Goal: Information Seeking & Learning: Learn about a topic

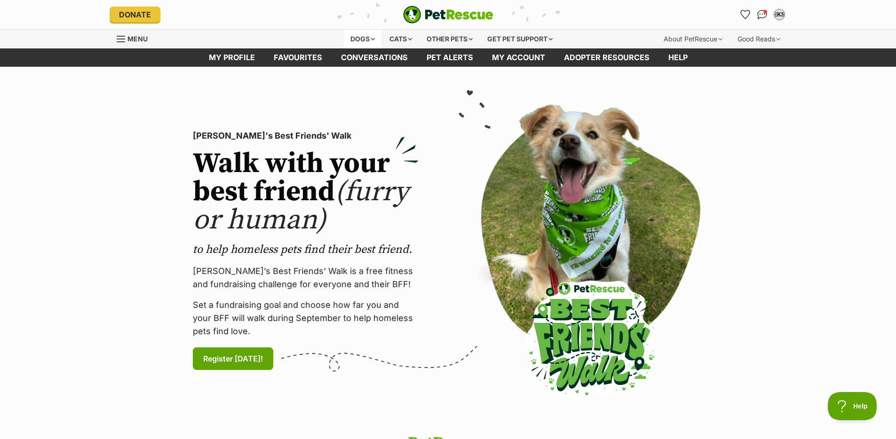
click at [353, 40] on div "Dogs" at bounding box center [363, 39] width 38 height 19
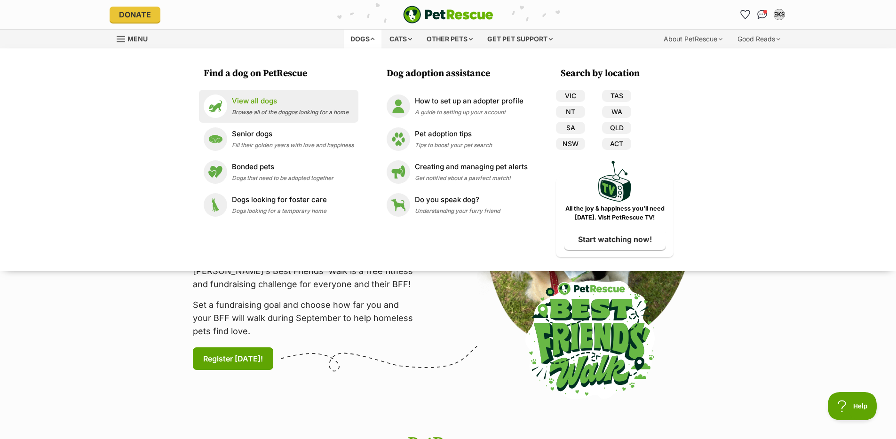
click at [264, 114] on span "Browse all of the doggos looking for a home" at bounding box center [290, 112] width 117 height 7
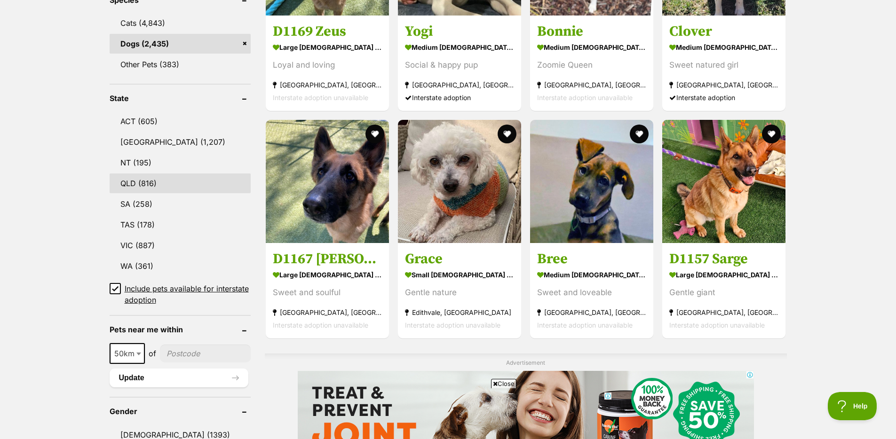
click at [157, 187] on link "QLD (816)" at bounding box center [180, 184] width 141 height 20
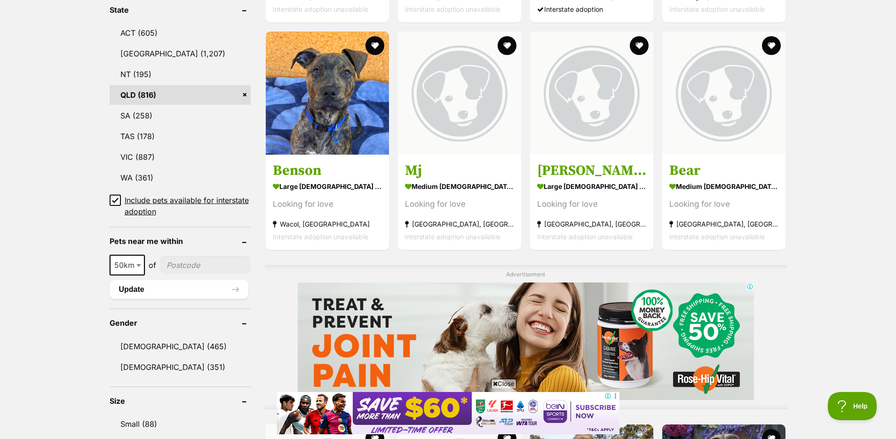
scroll to position [517, 0]
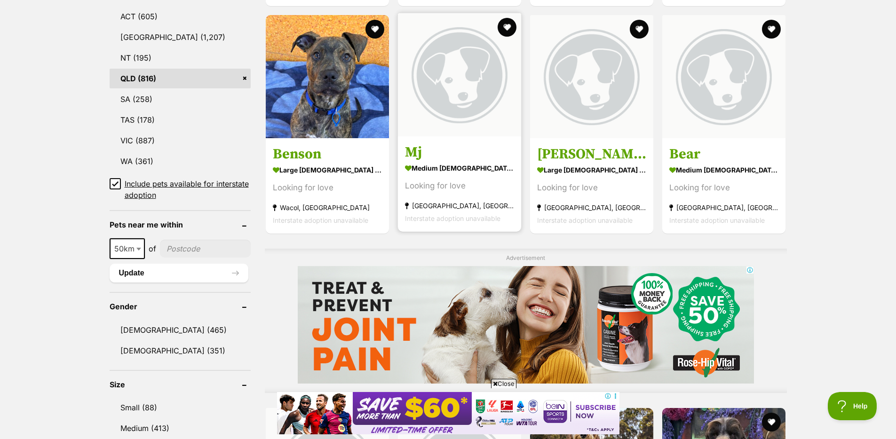
click at [469, 110] on img at bounding box center [459, 74] width 123 height 123
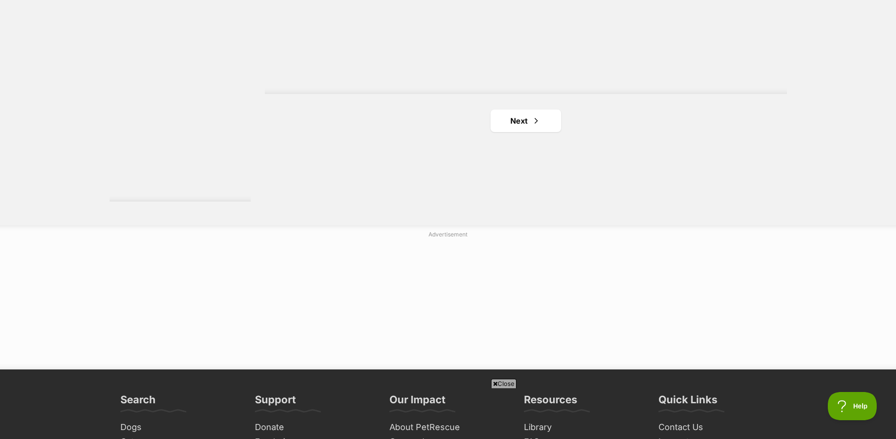
scroll to position [1762, 0]
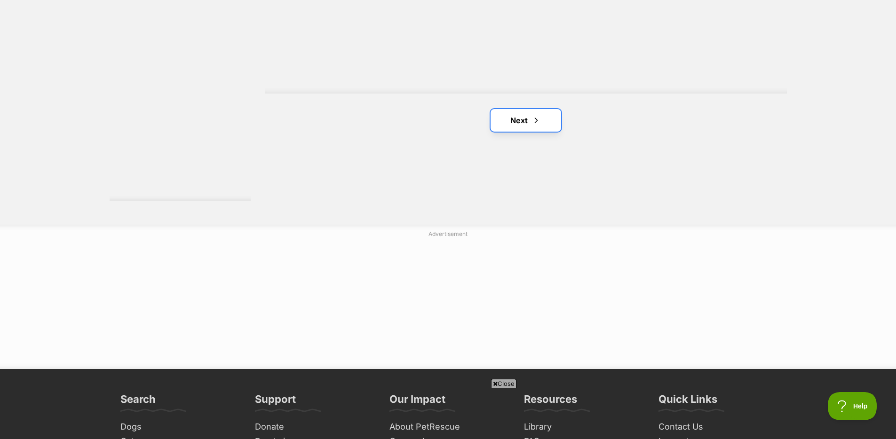
click at [519, 122] on link "Next" at bounding box center [526, 120] width 71 height 23
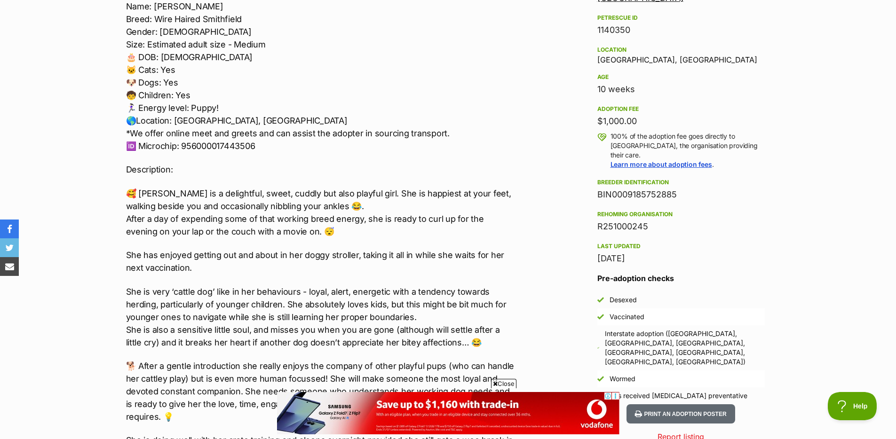
scroll to position [651, 0]
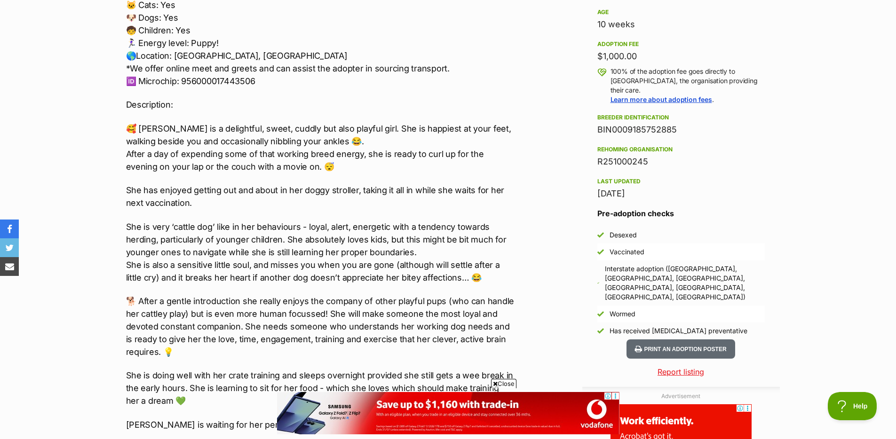
click at [498, 162] on p "🥰 Casey is a delightful, sweet, cuddly but also playful girl. She is happiest a…" at bounding box center [320, 147] width 388 height 51
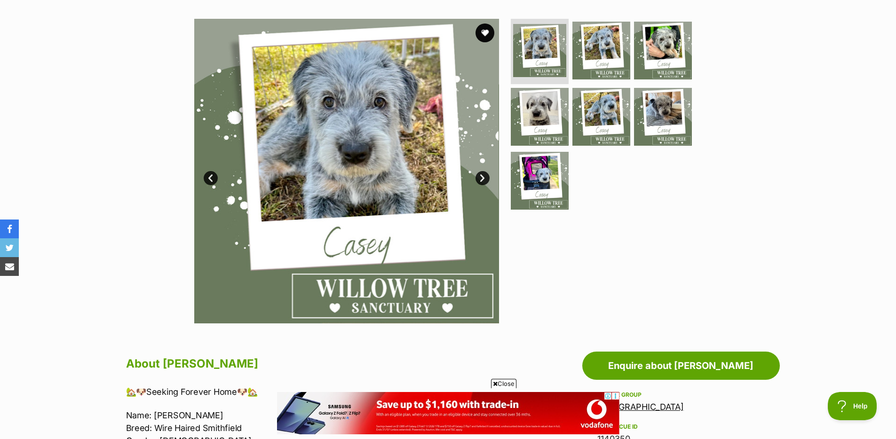
scroll to position [174, 0]
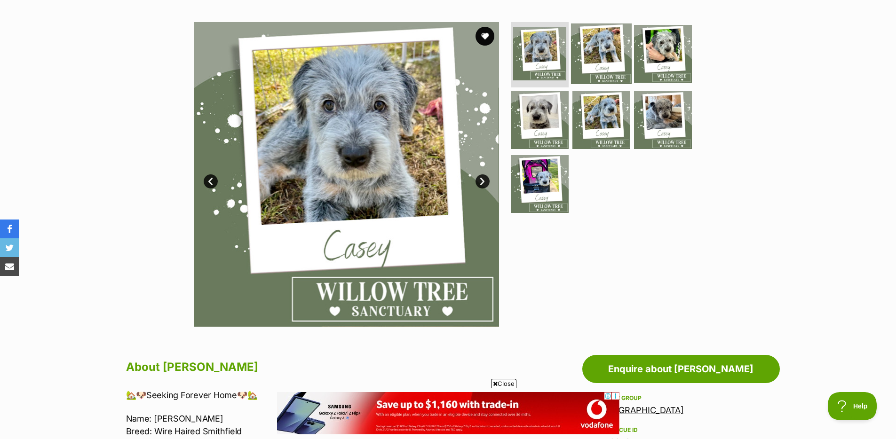
click at [600, 69] on img at bounding box center [601, 53] width 61 height 61
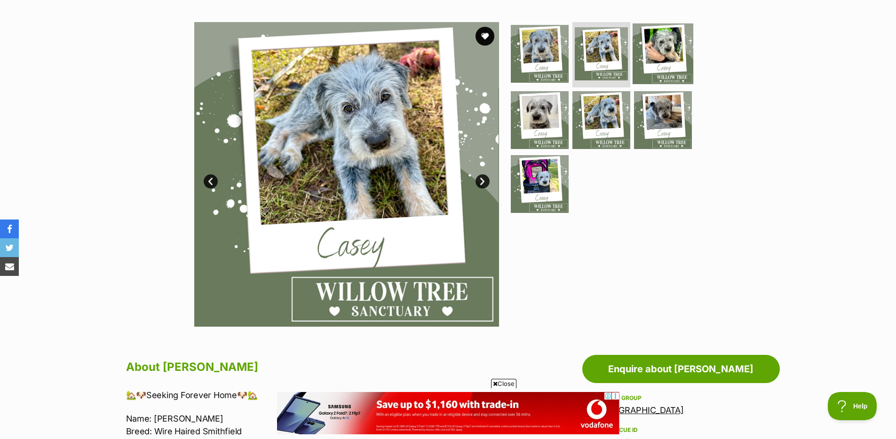
click at [646, 62] on img at bounding box center [663, 53] width 61 height 61
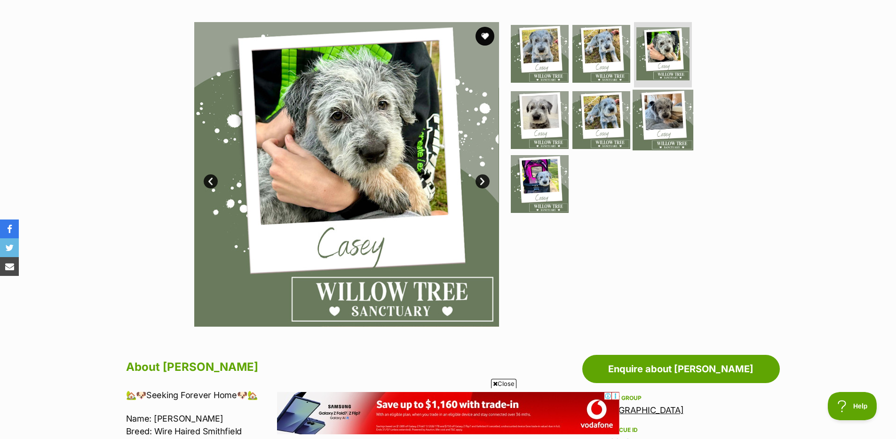
click at [645, 112] on img at bounding box center [663, 120] width 61 height 61
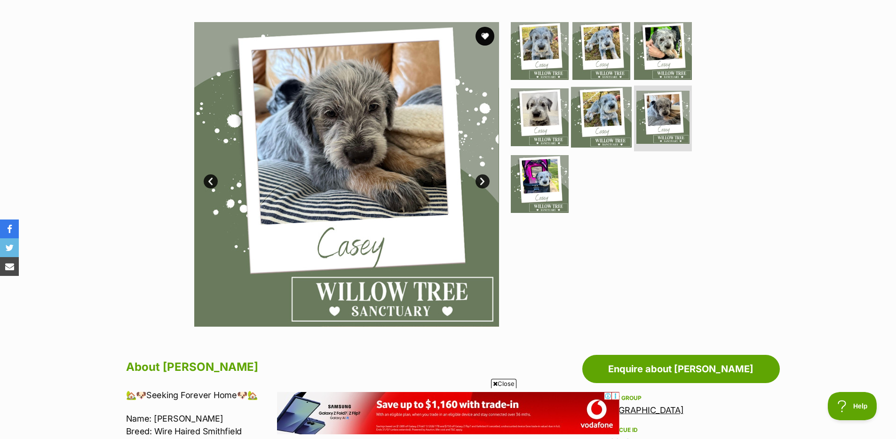
click at [605, 115] on img at bounding box center [601, 117] width 61 height 61
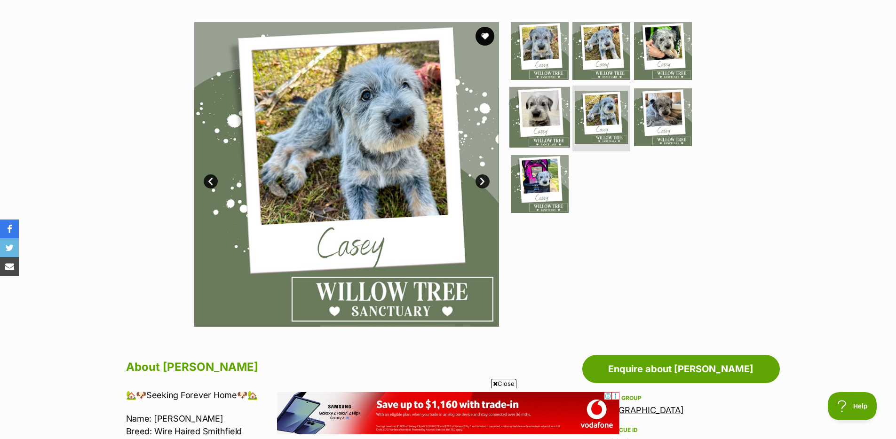
click at [550, 114] on img at bounding box center [539, 117] width 61 height 61
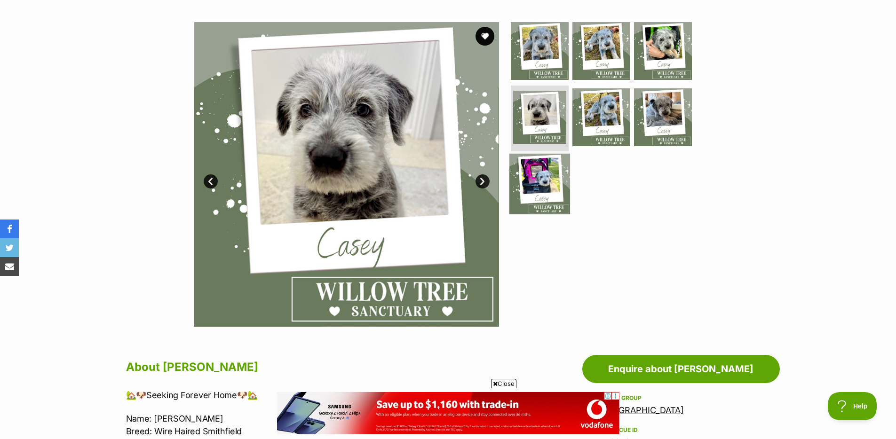
click at [540, 176] on img at bounding box center [539, 184] width 61 height 61
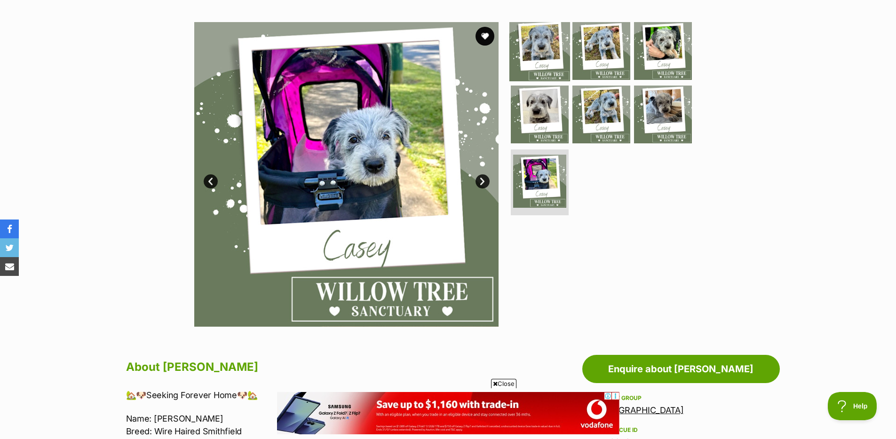
click at [545, 51] on img at bounding box center [539, 50] width 61 height 61
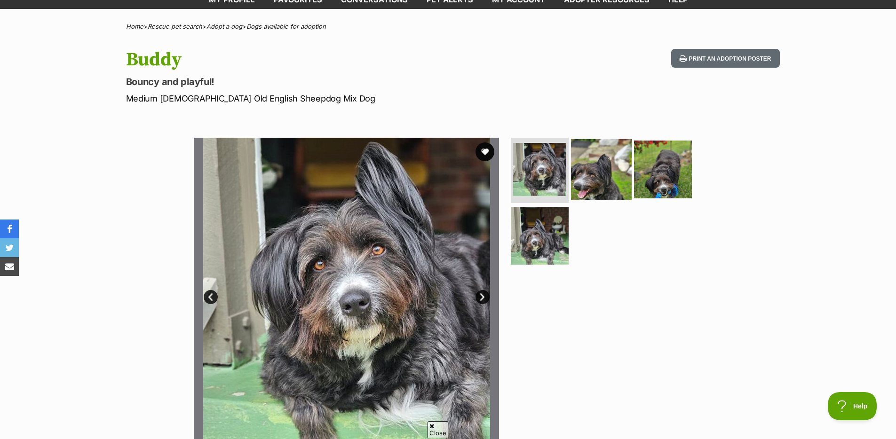
scroll to position [61, 0]
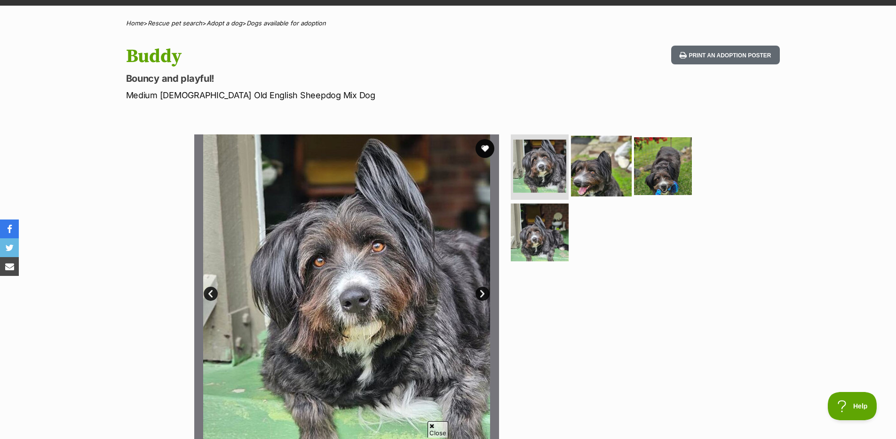
click at [605, 165] on img at bounding box center [601, 165] width 61 height 61
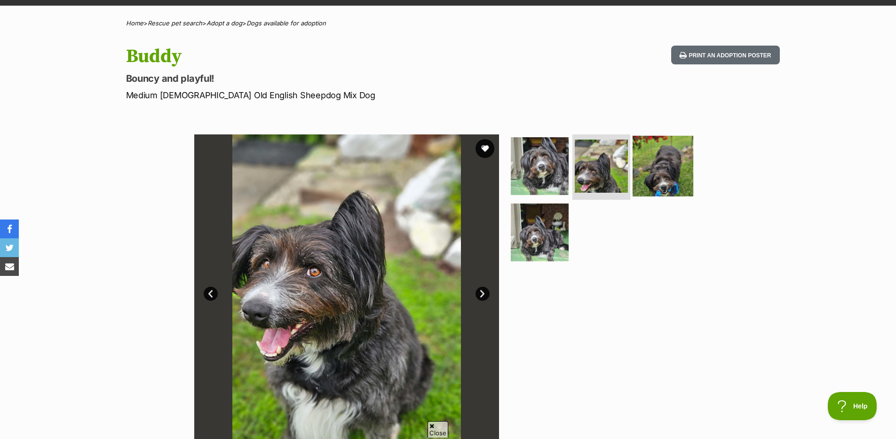
scroll to position [0, 0]
click at [652, 171] on img at bounding box center [663, 165] width 61 height 61
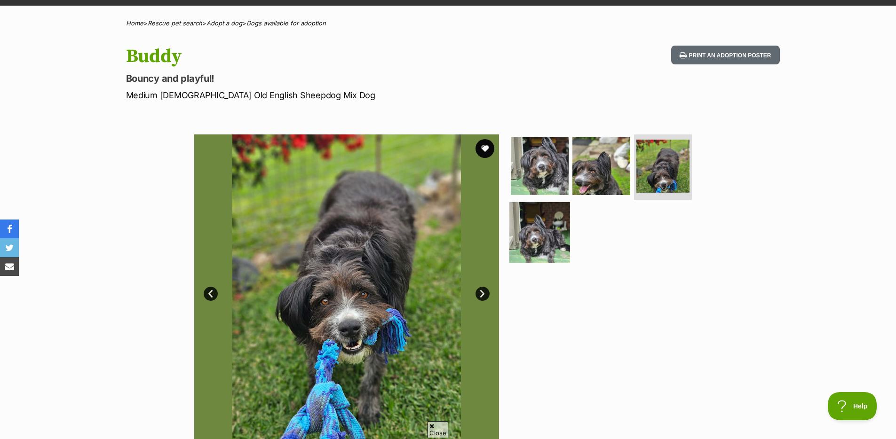
click at [539, 228] on img at bounding box center [539, 232] width 61 height 61
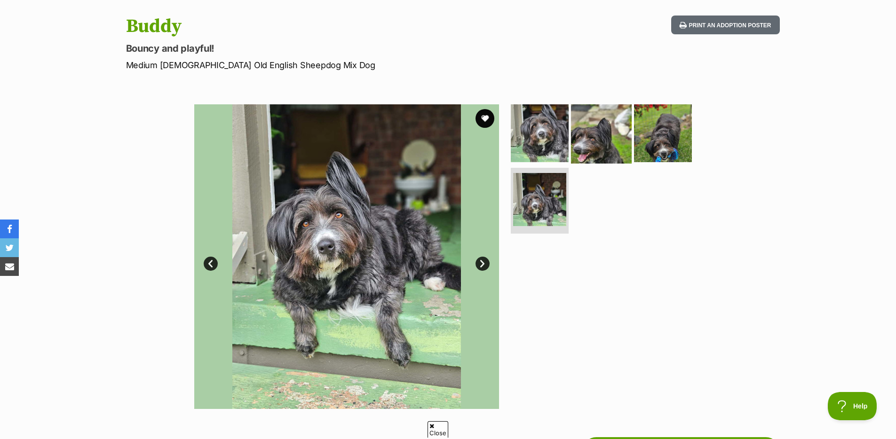
click at [603, 123] on img at bounding box center [601, 133] width 61 height 61
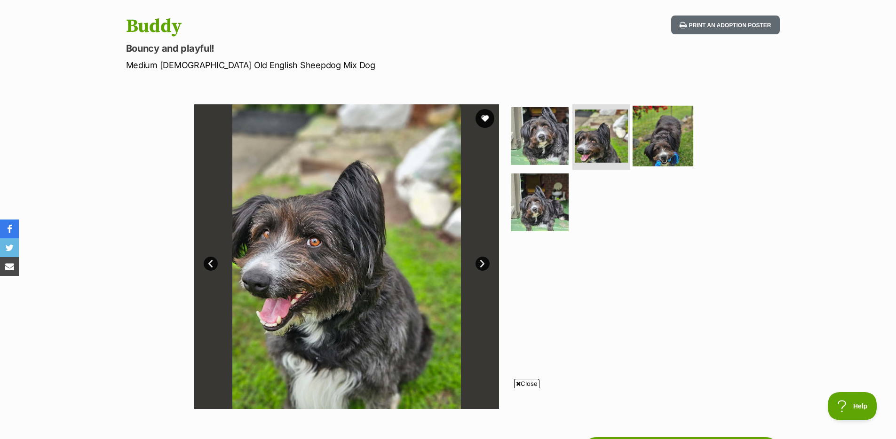
click at [681, 148] on img at bounding box center [663, 135] width 61 height 61
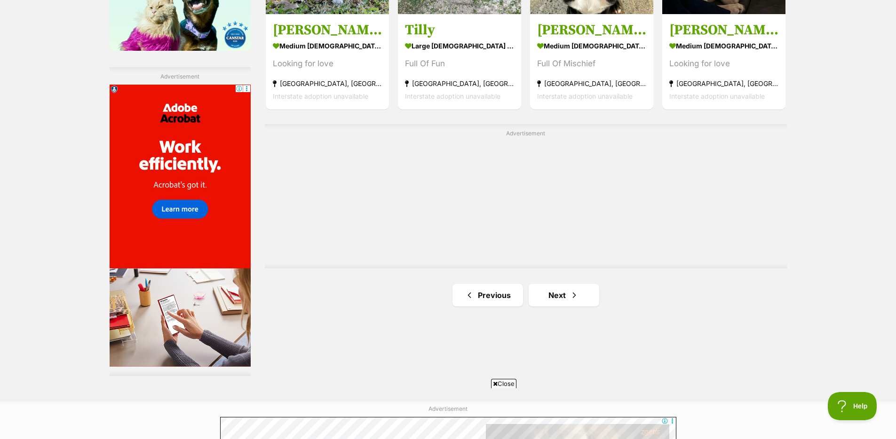
scroll to position [1698, 0]
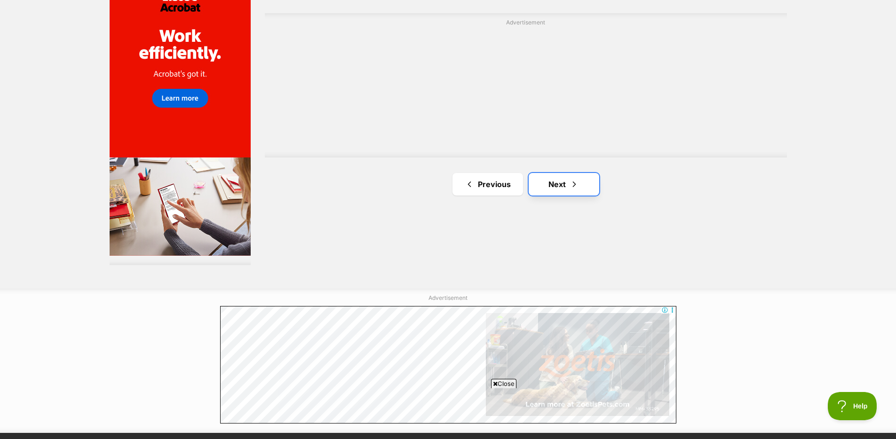
click at [571, 179] on span "Next page" at bounding box center [574, 184] width 9 height 11
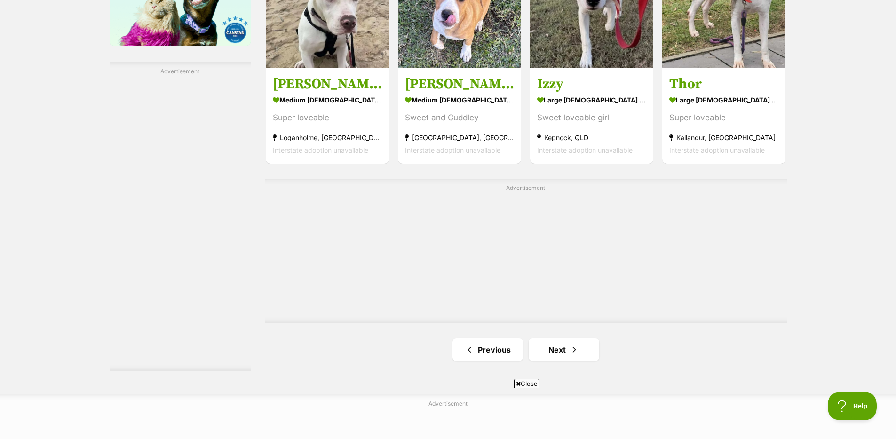
scroll to position [1594, 0]
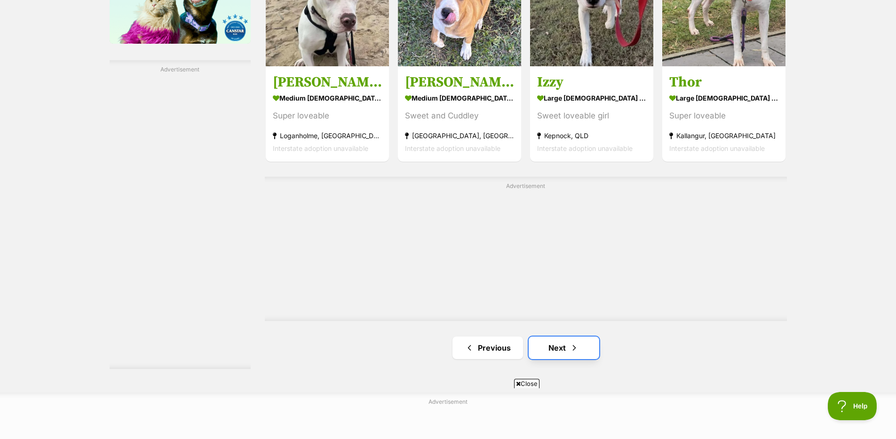
click at [585, 344] on link "Next" at bounding box center [564, 348] width 71 height 23
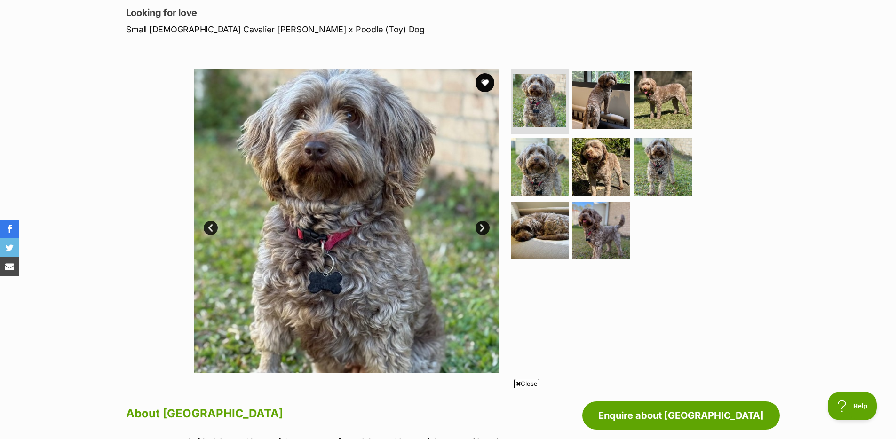
scroll to position [127, 0]
click at [608, 91] on img at bounding box center [601, 100] width 61 height 61
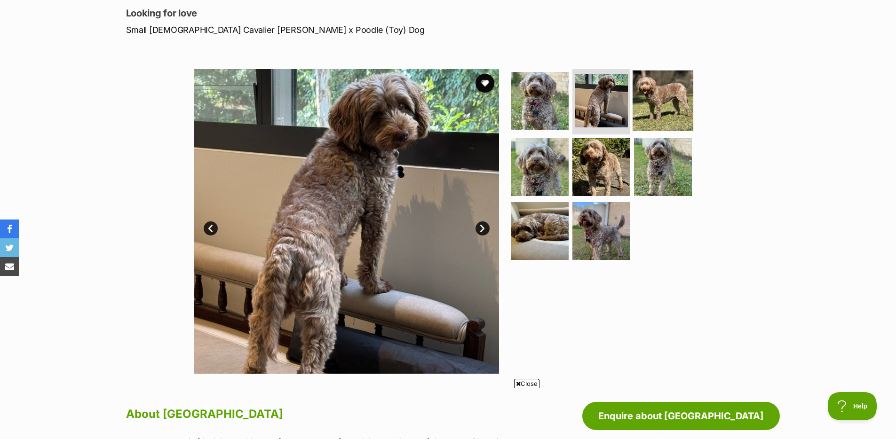
click at [658, 106] on img at bounding box center [663, 100] width 61 height 61
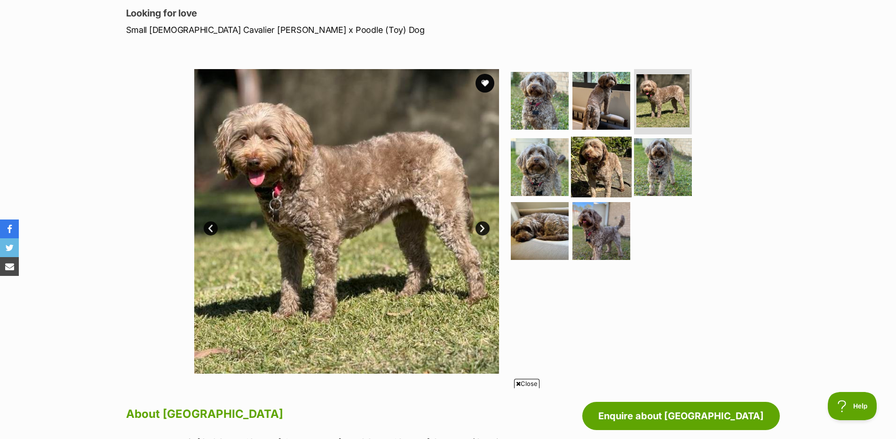
click at [615, 171] on img at bounding box center [601, 167] width 61 height 61
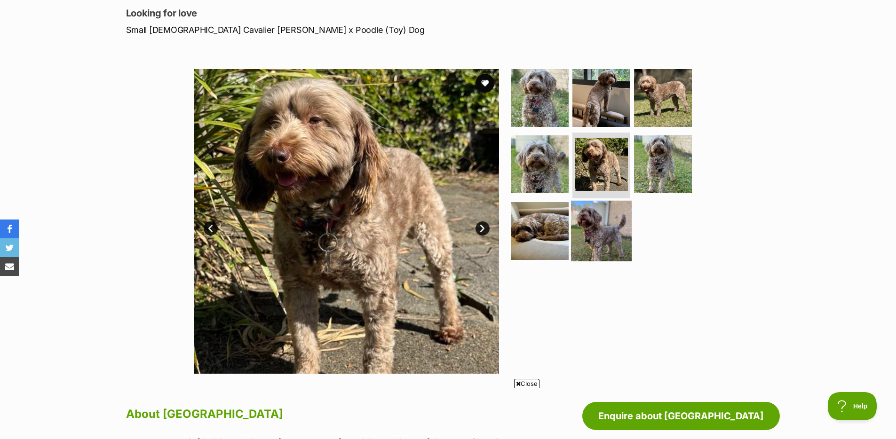
click at [607, 246] on img at bounding box center [601, 231] width 61 height 61
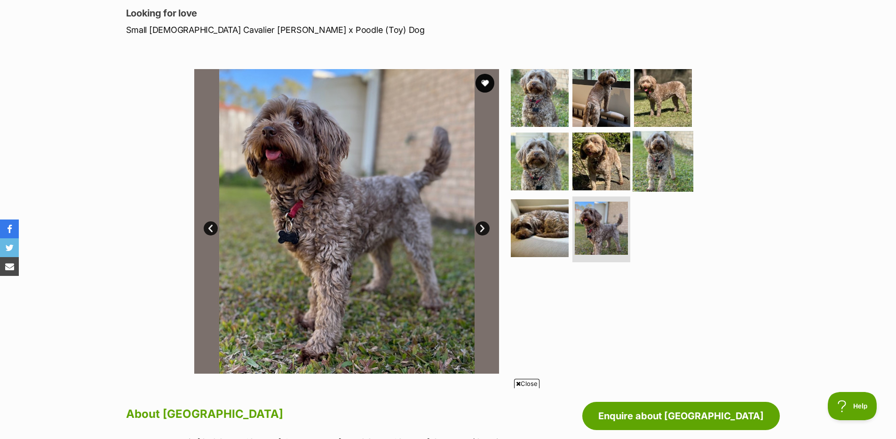
click at [652, 149] on img at bounding box center [663, 161] width 61 height 61
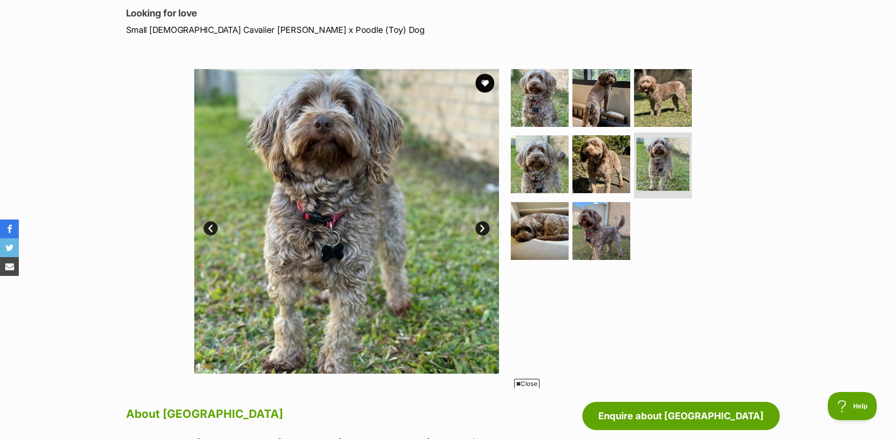
scroll to position [0, 0]
click at [539, 226] on img at bounding box center [539, 231] width 61 height 61
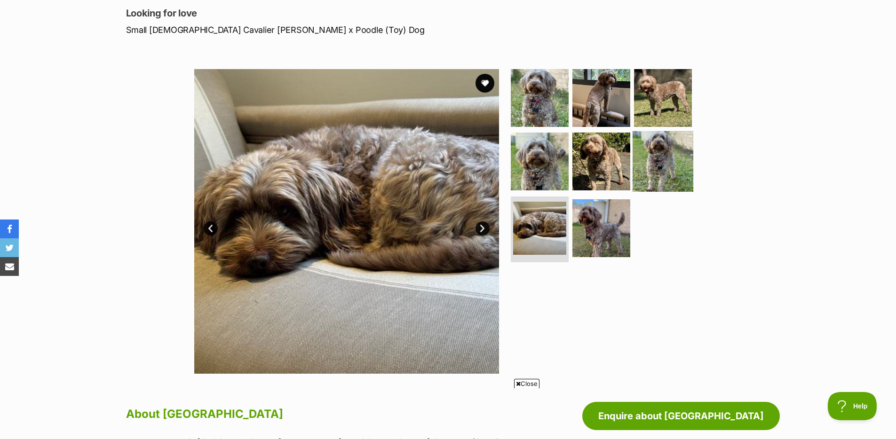
click at [674, 159] on img at bounding box center [663, 161] width 61 height 61
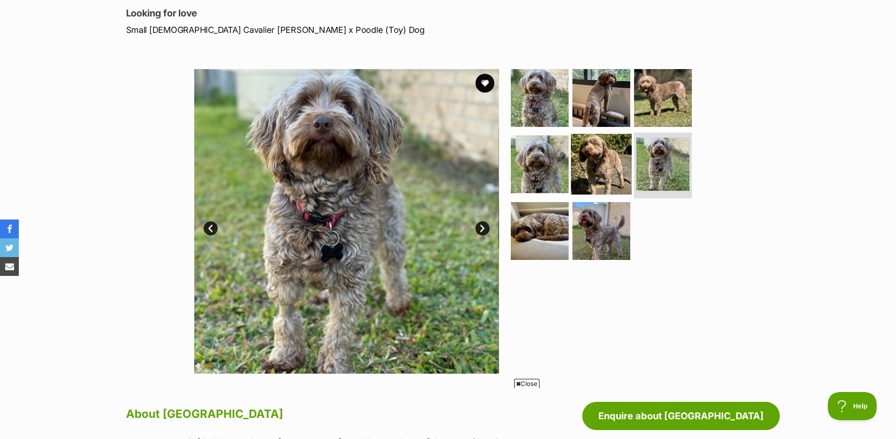
click at [582, 160] on img at bounding box center [601, 164] width 61 height 61
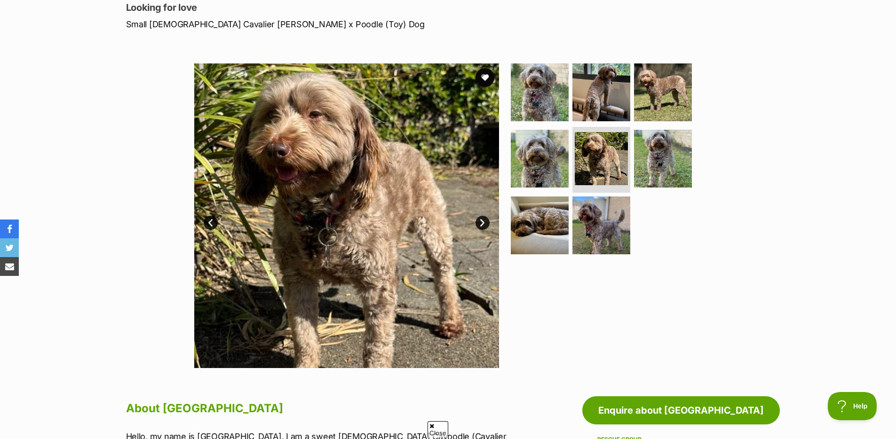
scroll to position [142, 0]
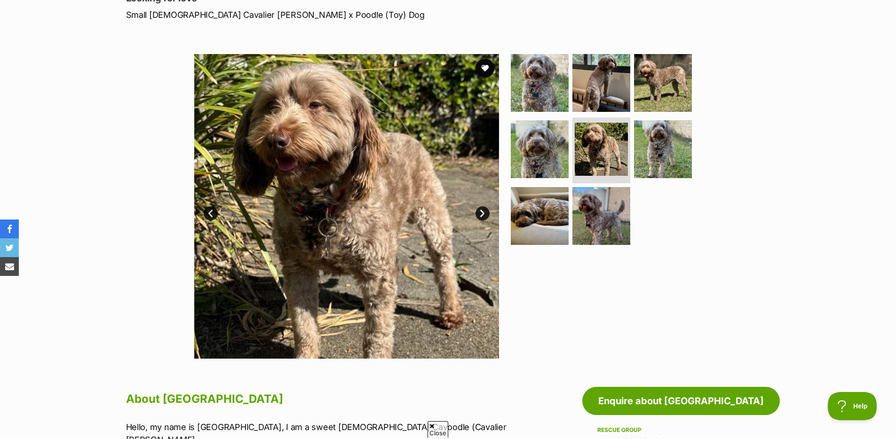
click at [867, 174] on div "Available 5 of 8 images 5 of 8 images 5 of 8 images 5 of 8 images 5 of 8 images…" at bounding box center [448, 199] width 896 height 319
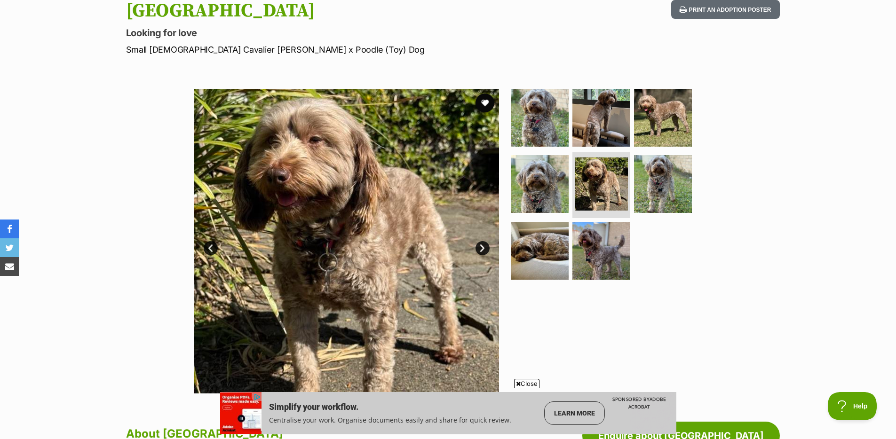
scroll to position [105, 0]
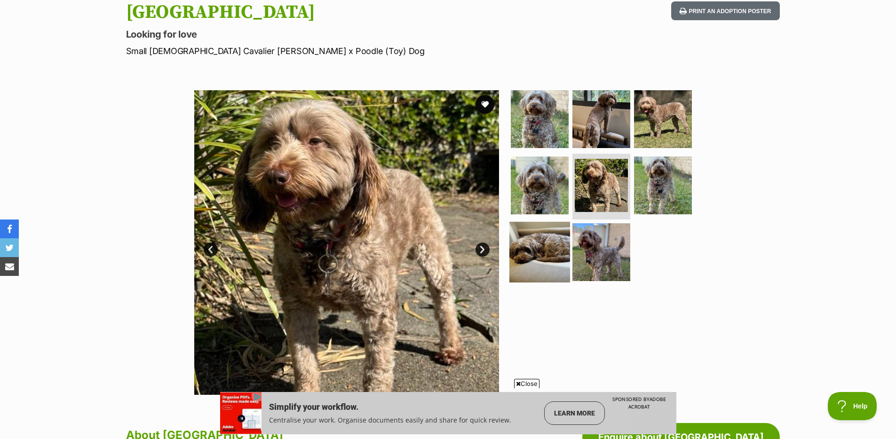
click at [543, 234] on img at bounding box center [539, 252] width 61 height 61
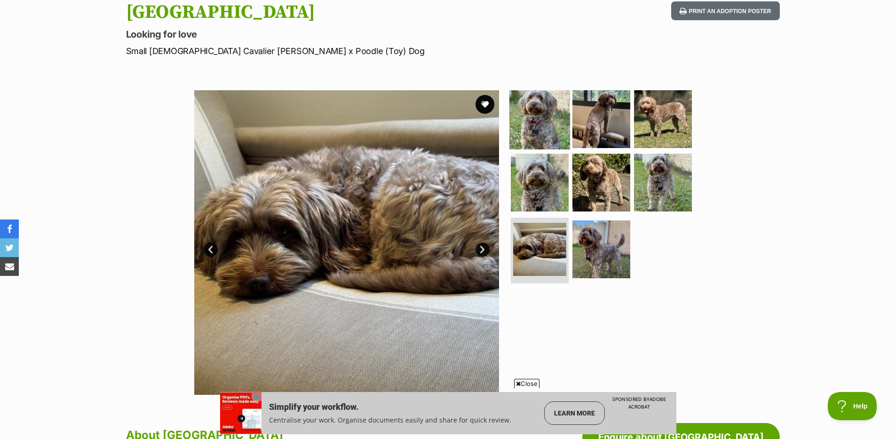
click at [554, 116] on img at bounding box center [539, 118] width 61 height 61
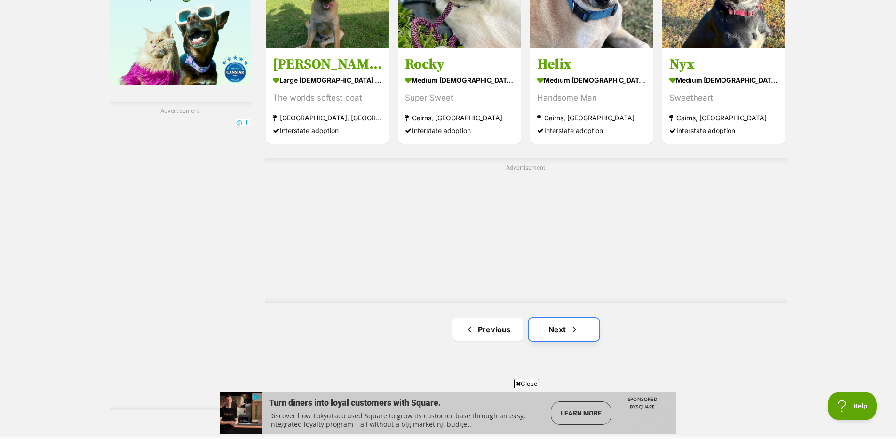
click at [563, 328] on link "Next" at bounding box center [564, 329] width 71 height 23
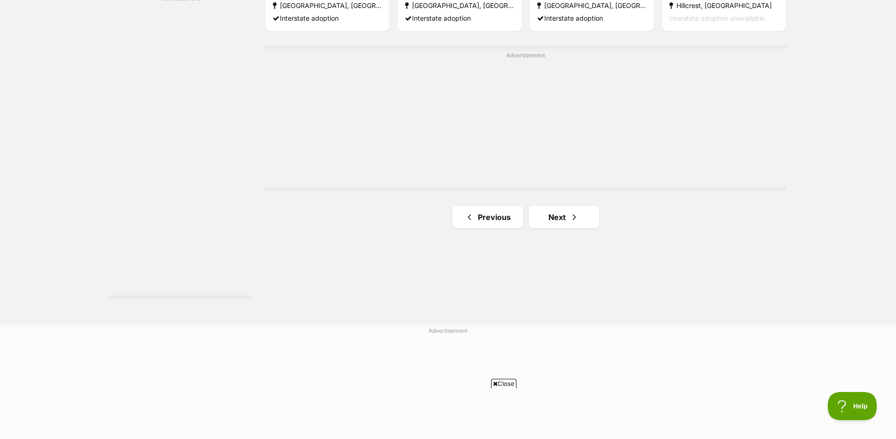
scroll to position [1683, 0]
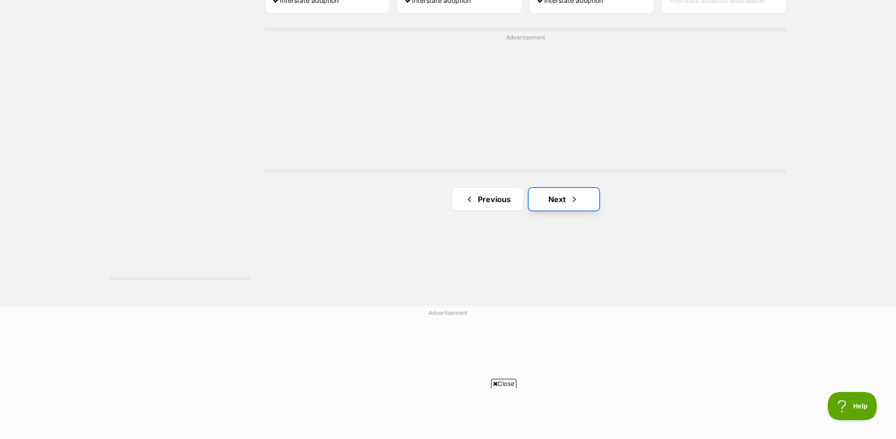
click at [581, 206] on link "Next" at bounding box center [564, 199] width 71 height 23
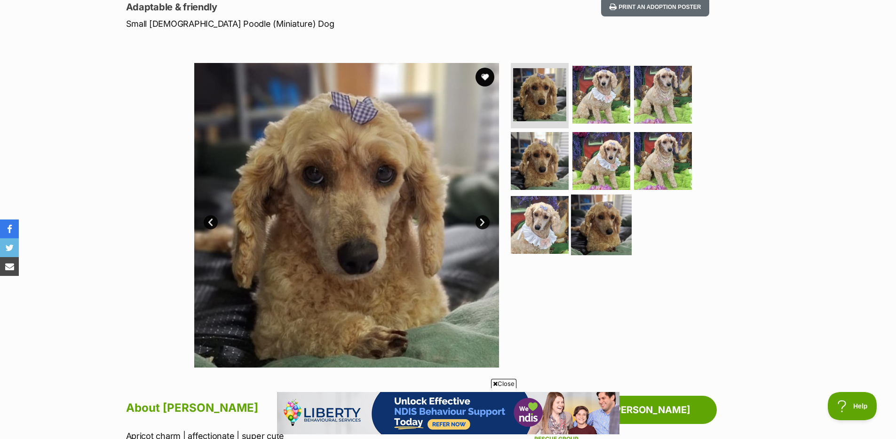
click at [610, 222] on img at bounding box center [601, 225] width 61 height 61
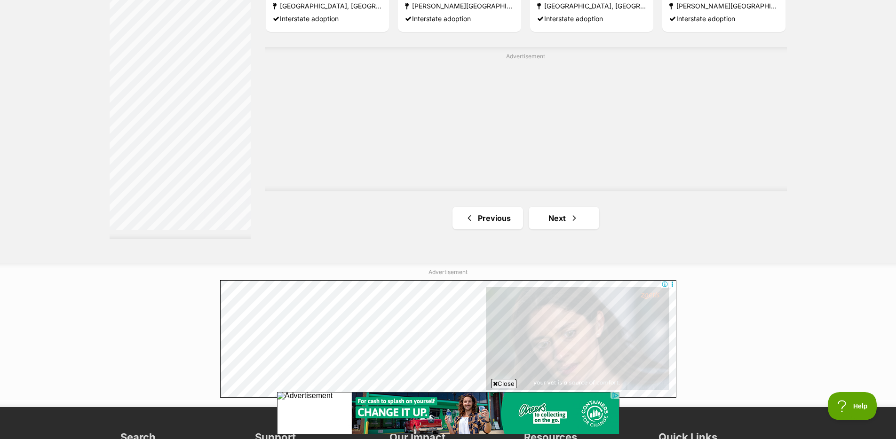
scroll to position [1739, 0]
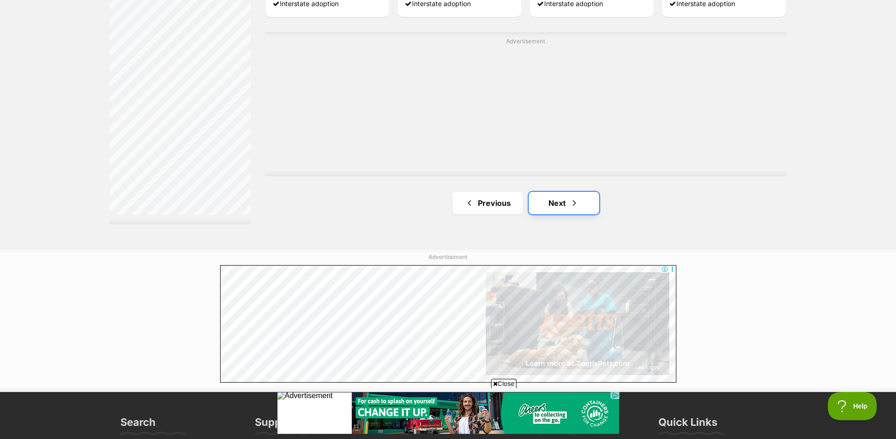
click at [560, 213] on link "Next" at bounding box center [564, 203] width 71 height 23
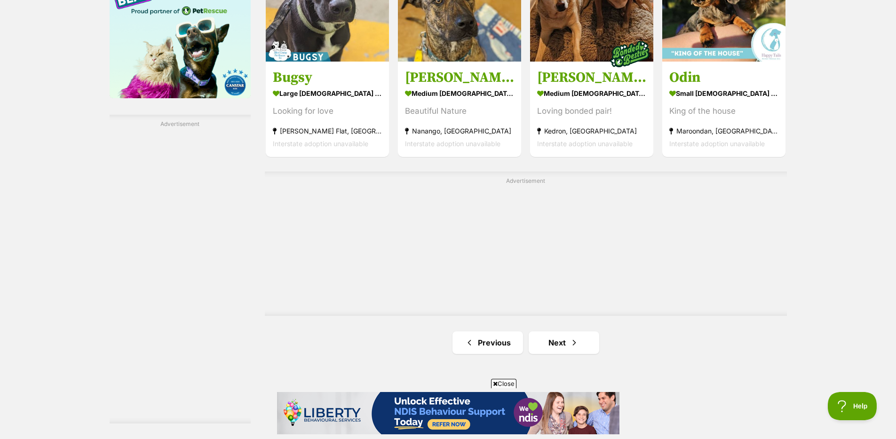
scroll to position [1618, 0]
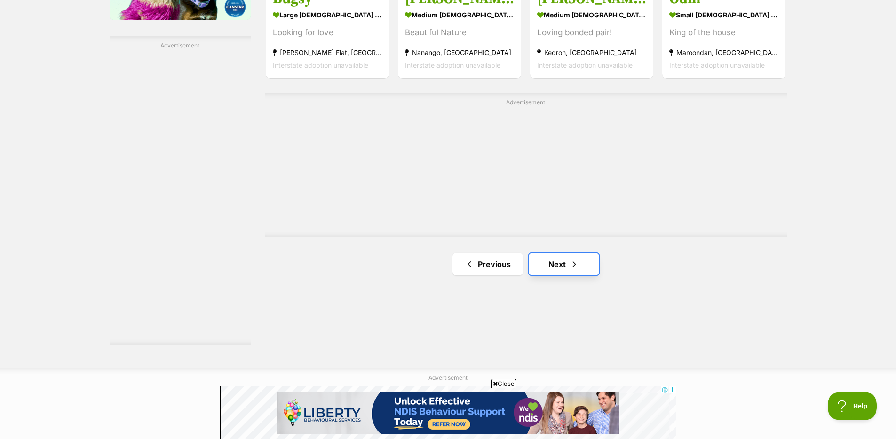
click at [593, 267] on link "Next" at bounding box center [564, 264] width 71 height 23
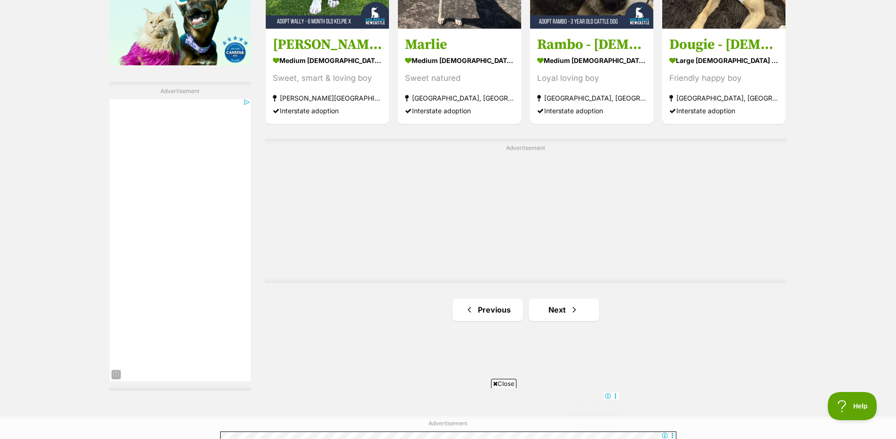
scroll to position [1574, 0]
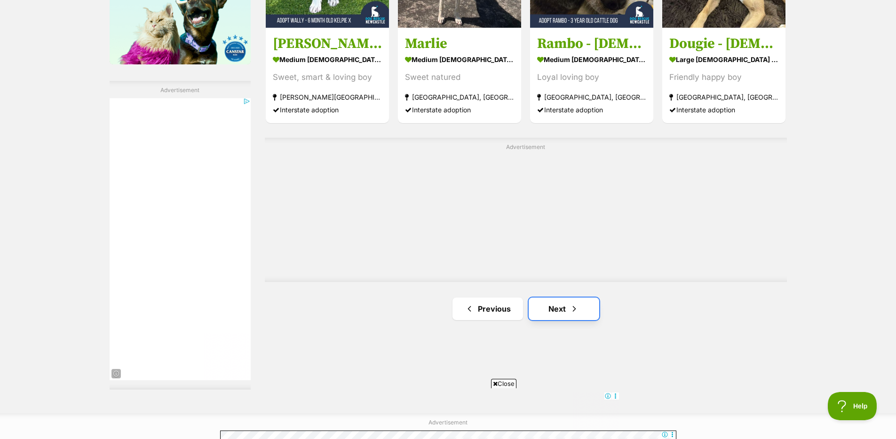
click at [587, 318] on link "Next" at bounding box center [564, 309] width 71 height 23
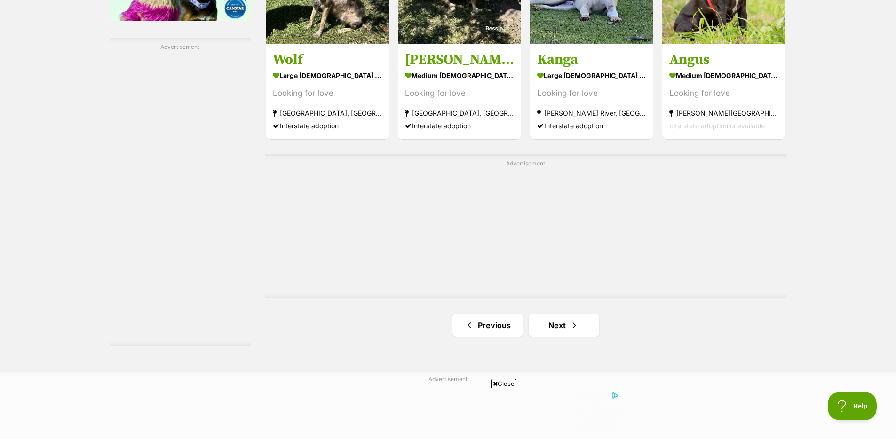
scroll to position [1635, 0]
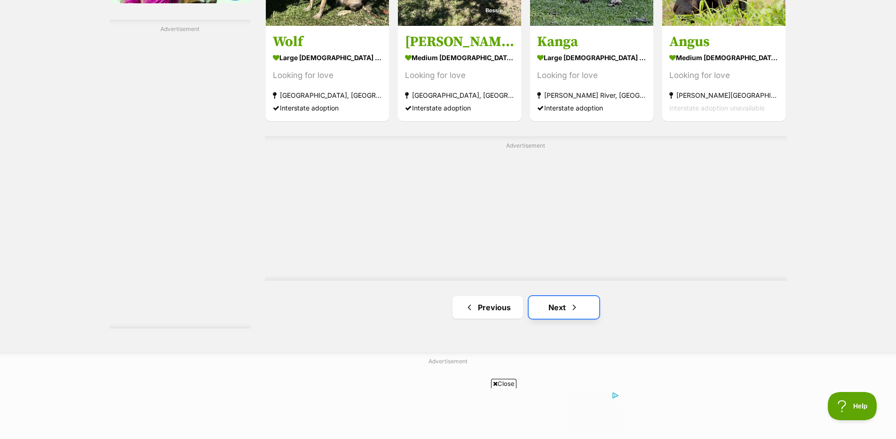
click at [580, 303] on link "Next" at bounding box center [564, 307] width 71 height 23
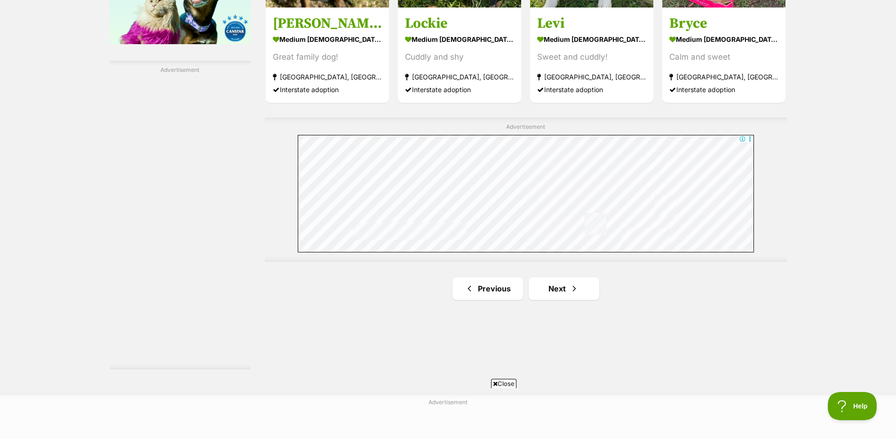
scroll to position [1734, 0]
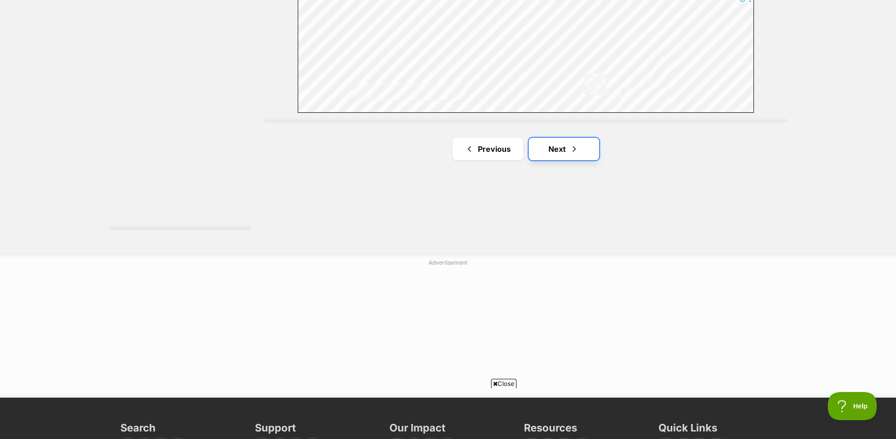
click at [576, 152] on span "Next page" at bounding box center [574, 148] width 9 height 11
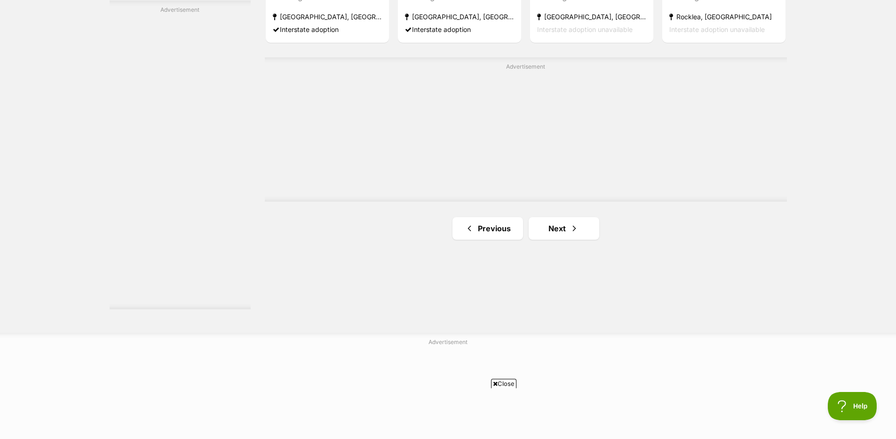
scroll to position [1696, 0]
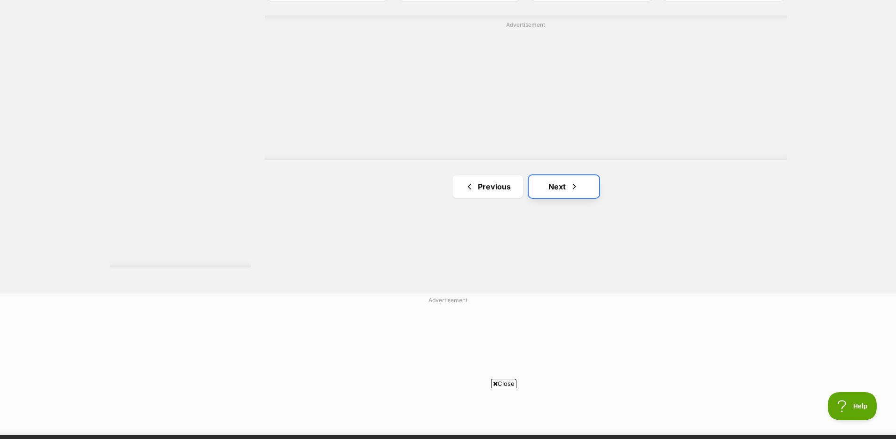
click at [563, 181] on link "Next" at bounding box center [564, 186] width 71 height 23
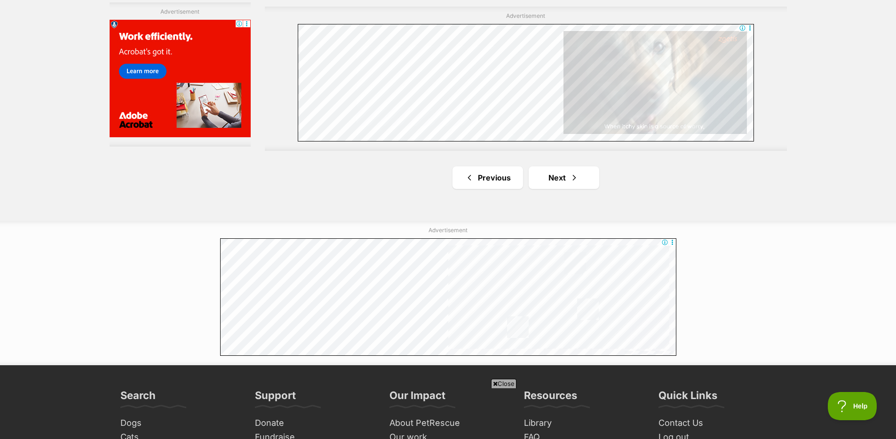
scroll to position [1768, 0]
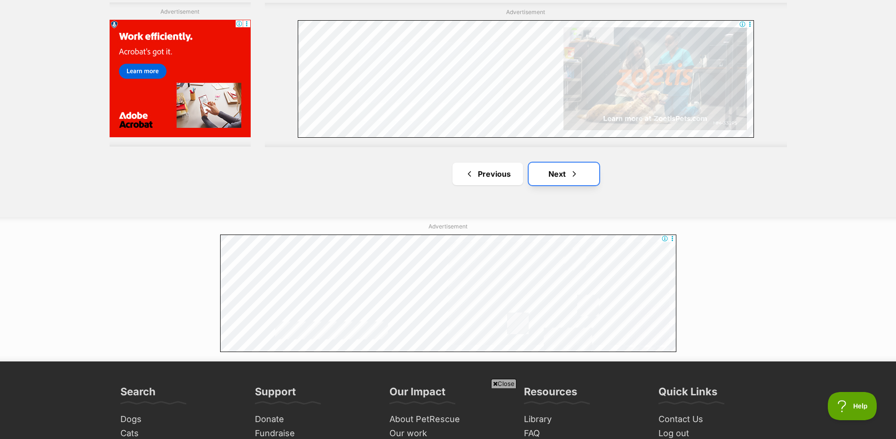
click at [588, 171] on link "Next" at bounding box center [564, 174] width 71 height 23
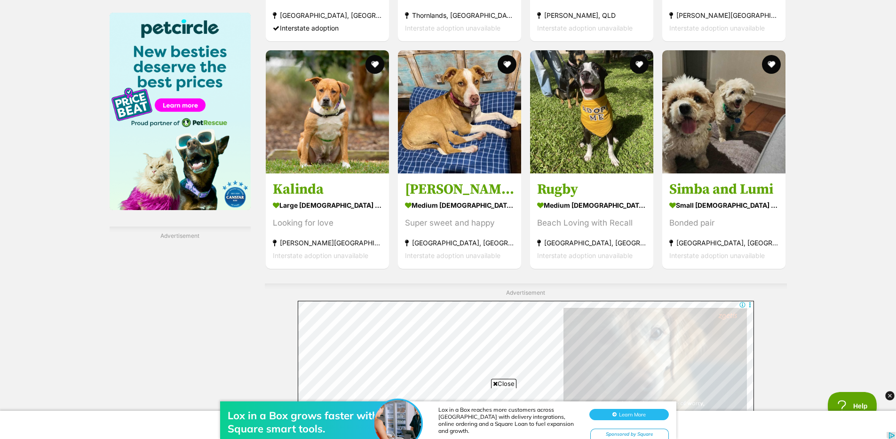
scroll to position [1569, 0]
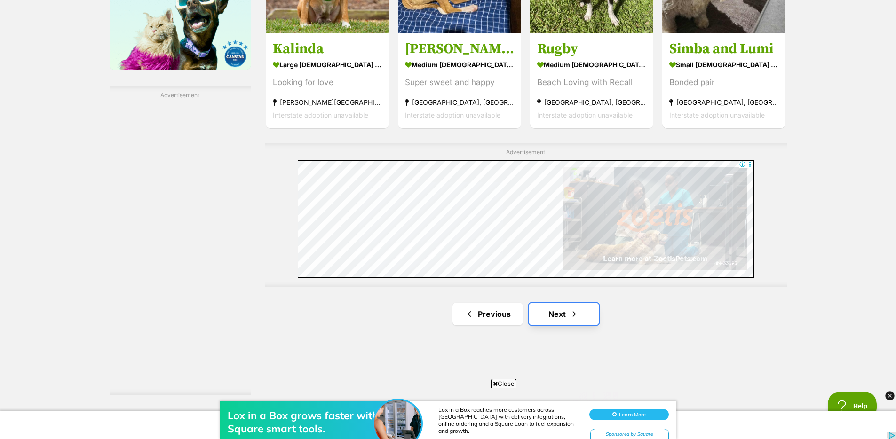
click at [556, 319] on link "Next" at bounding box center [564, 314] width 71 height 23
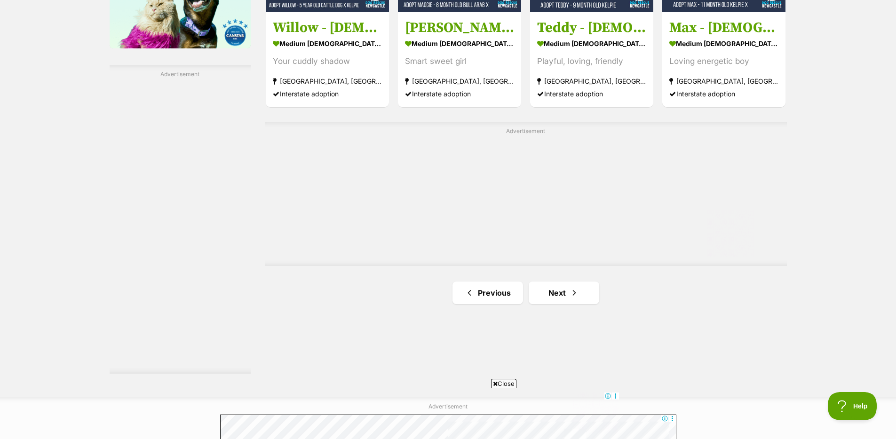
scroll to position [1606, 0]
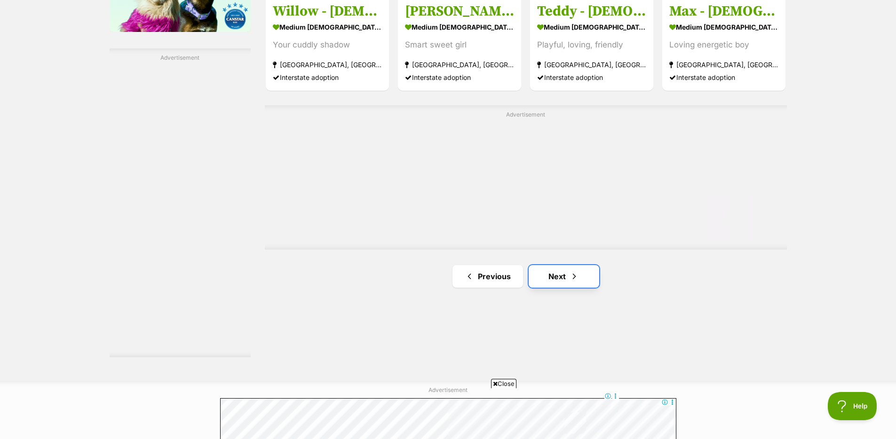
click at [575, 275] on span "Next page" at bounding box center [574, 276] width 9 height 11
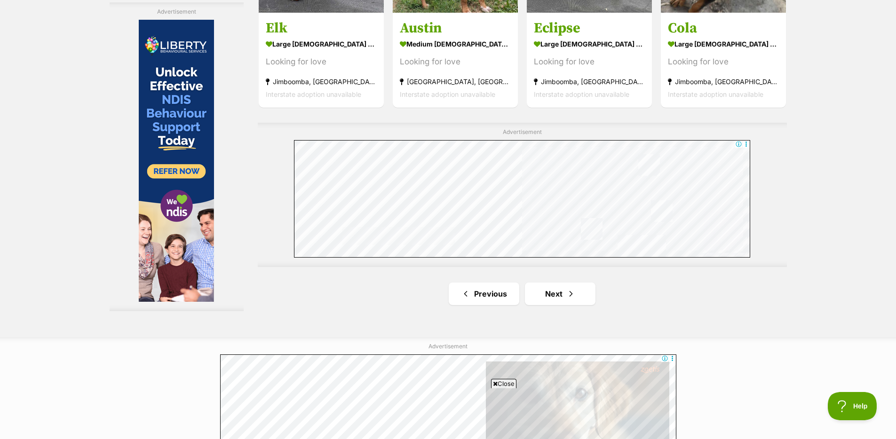
scroll to position [1838, 0]
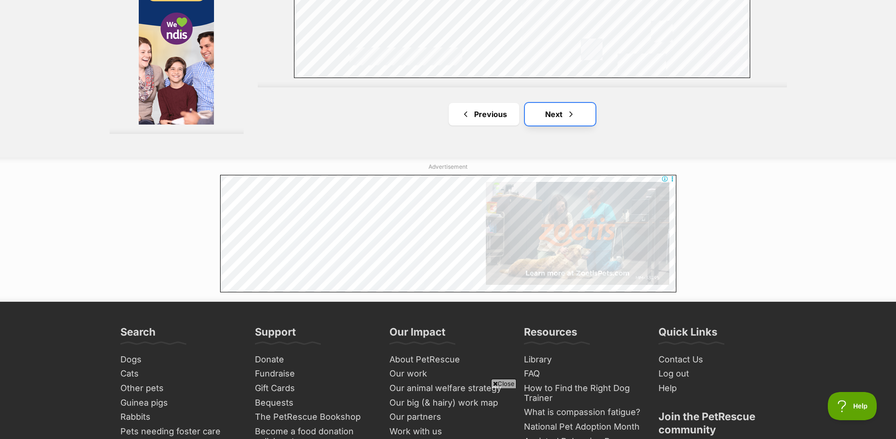
click at [571, 119] on span "Next page" at bounding box center [570, 114] width 9 height 11
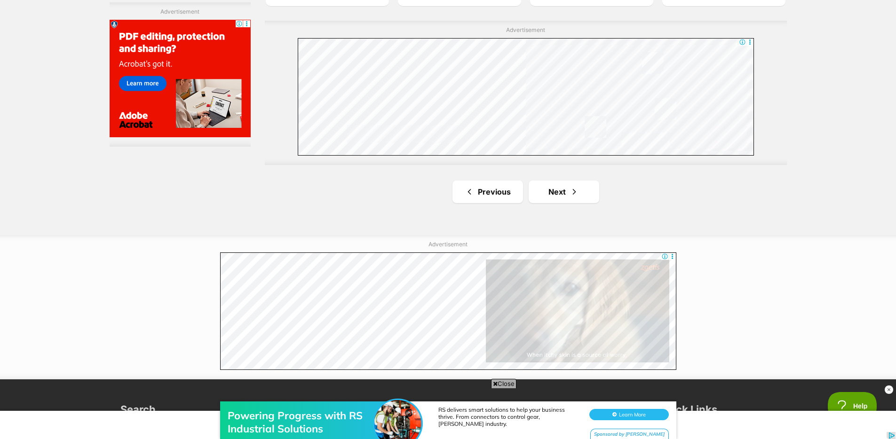
scroll to position [1694, 0]
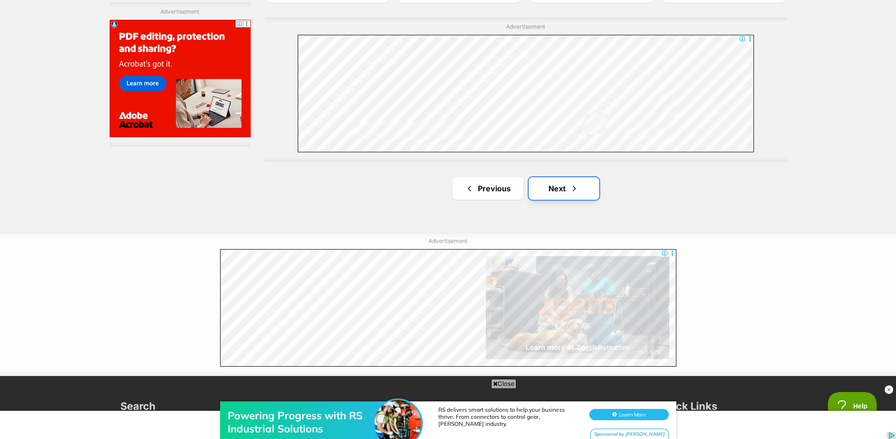
click at [581, 190] on link "Next" at bounding box center [564, 188] width 71 height 23
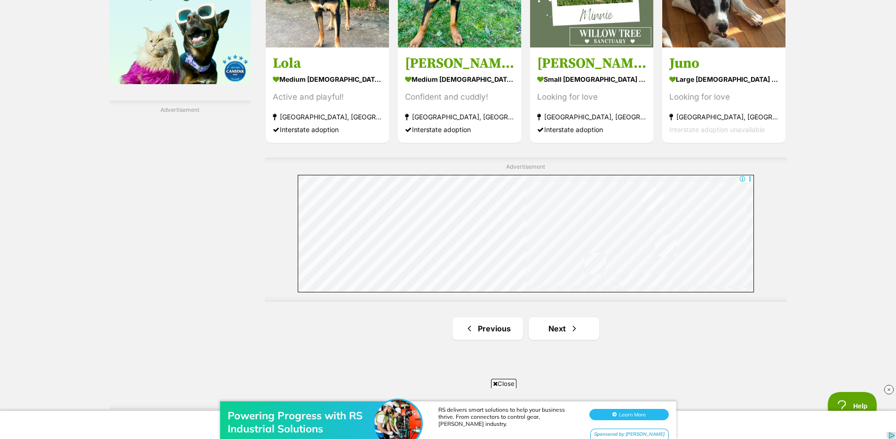
scroll to position [1563, 0]
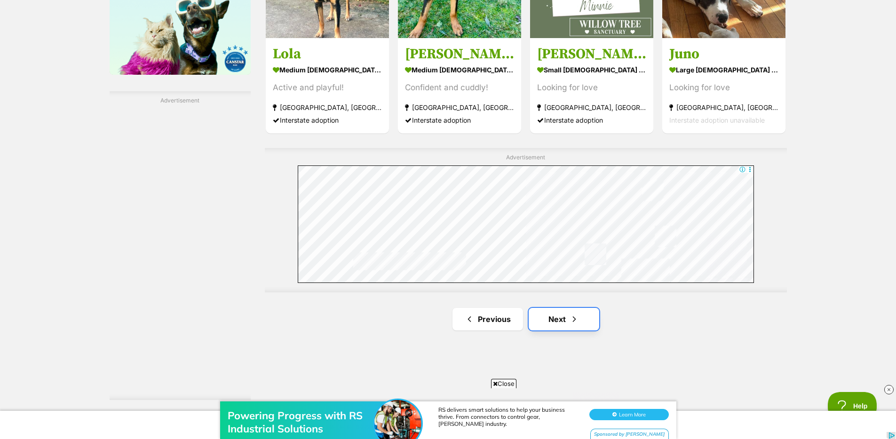
click at [561, 324] on link "Next" at bounding box center [564, 319] width 71 height 23
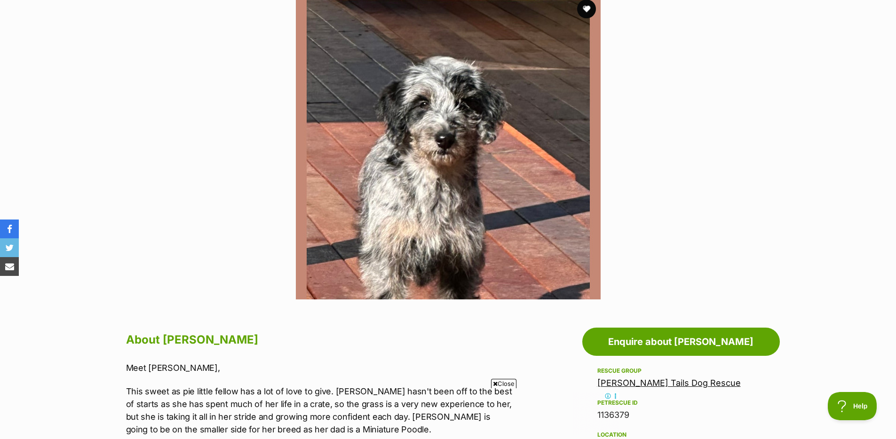
scroll to position [347, 0]
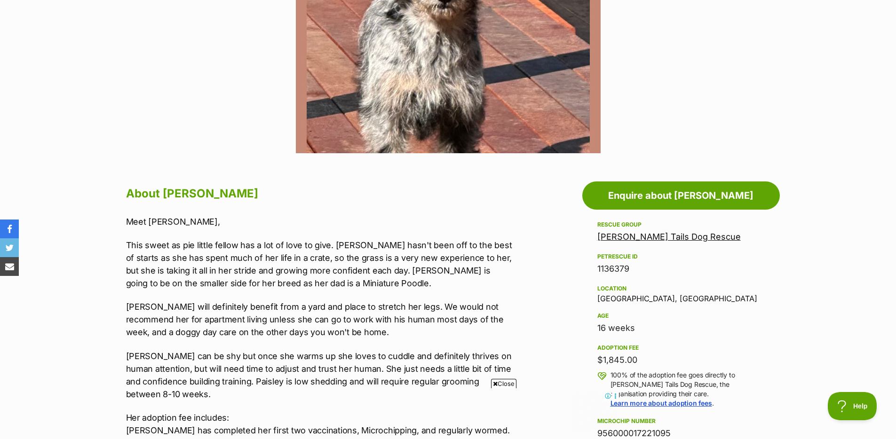
click at [502, 383] on span "Close" at bounding box center [503, 383] width 25 height 9
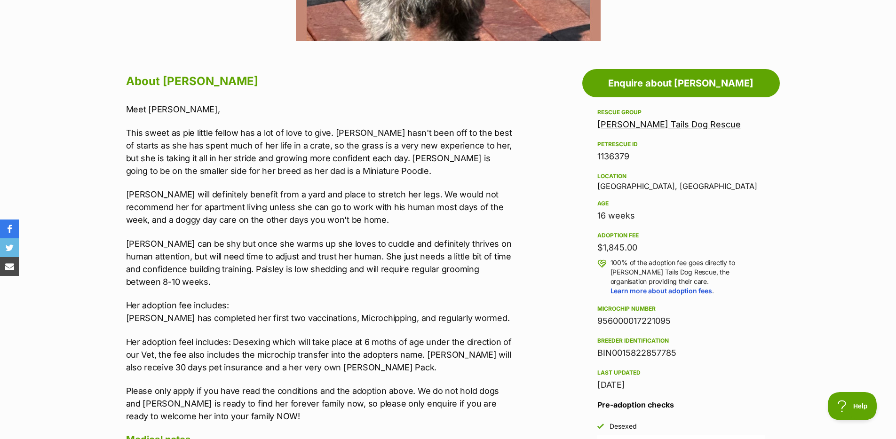
scroll to position [0, 0]
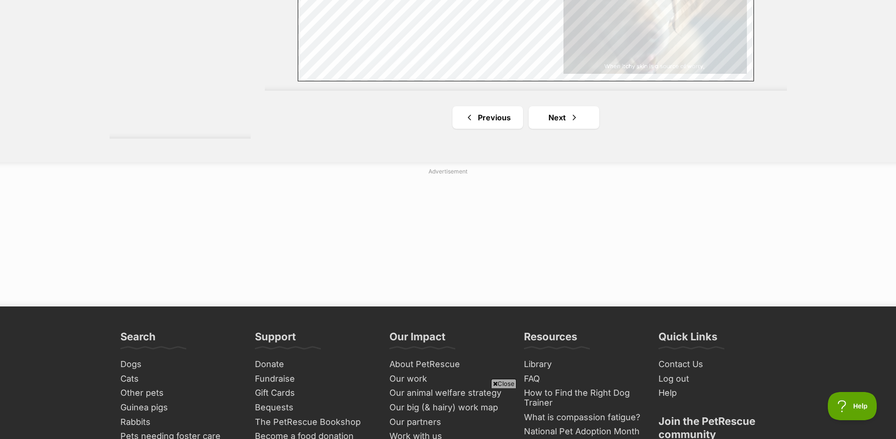
scroll to position [1825, 0]
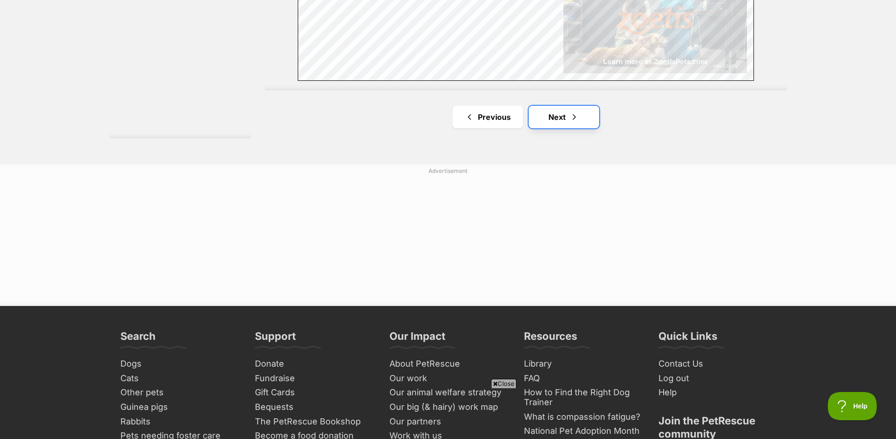
click at [549, 112] on link "Next" at bounding box center [564, 117] width 71 height 23
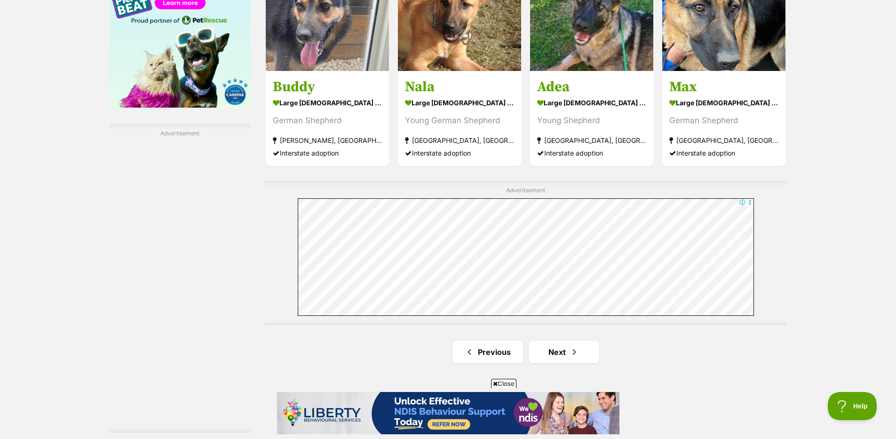
scroll to position [1607, 0]
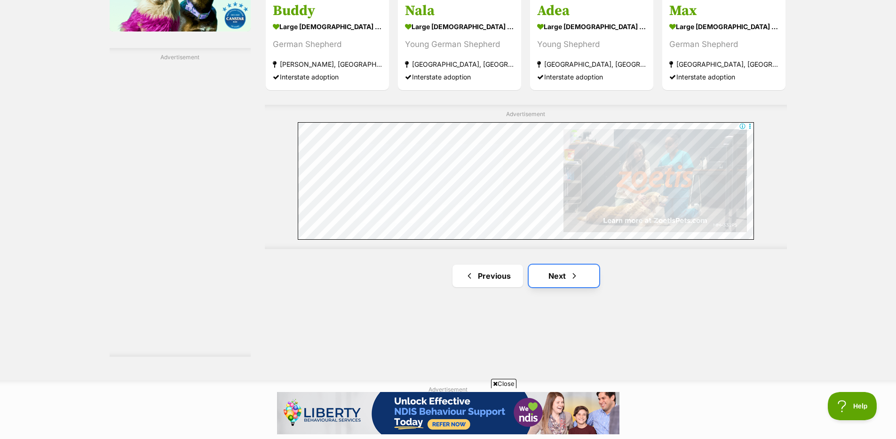
click at [584, 278] on link "Next" at bounding box center [564, 276] width 71 height 23
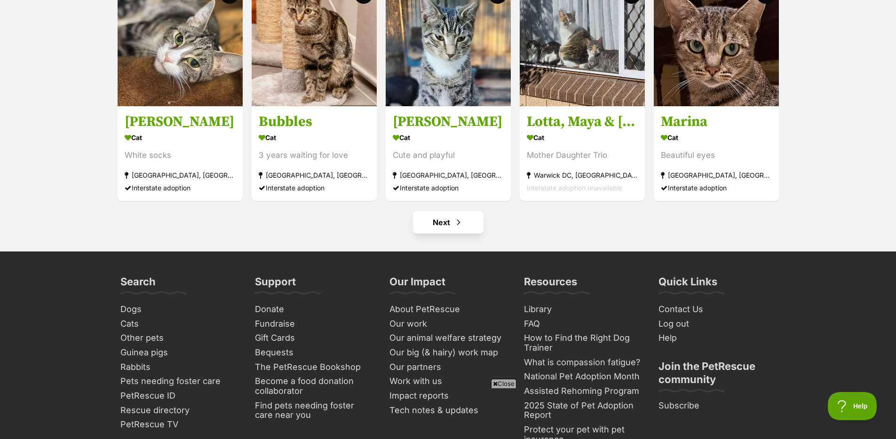
scroll to position [3613, 0]
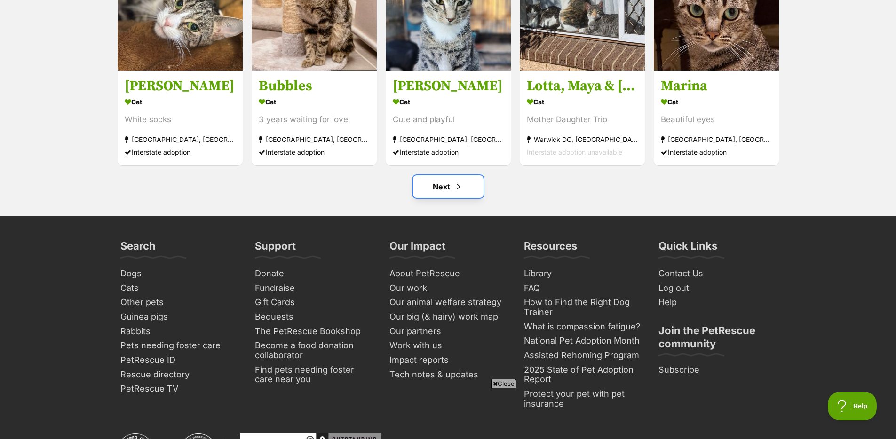
click at [455, 190] on span "Next page" at bounding box center [458, 186] width 9 height 11
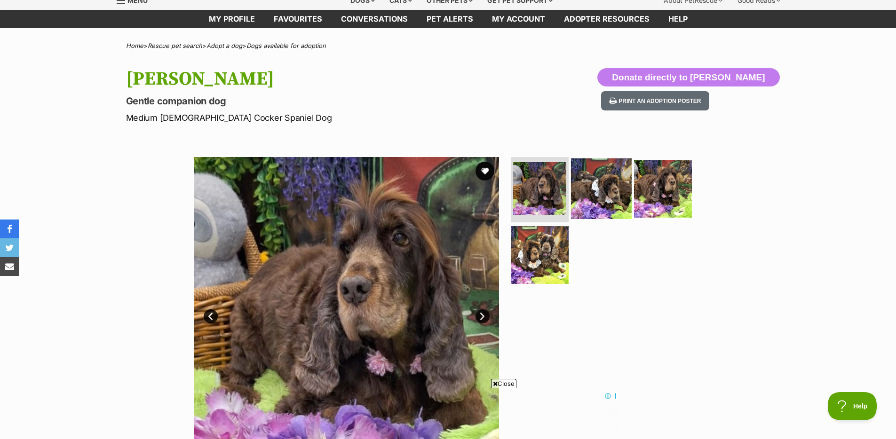
scroll to position [58, 0]
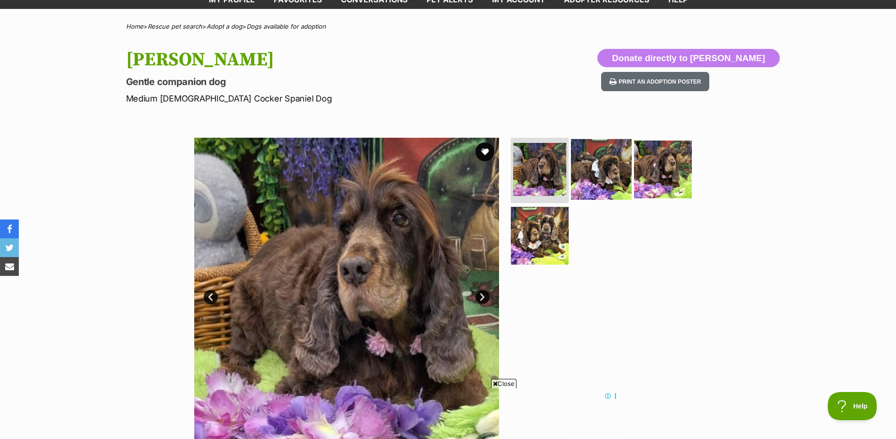
click at [600, 168] on img at bounding box center [601, 169] width 61 height 61
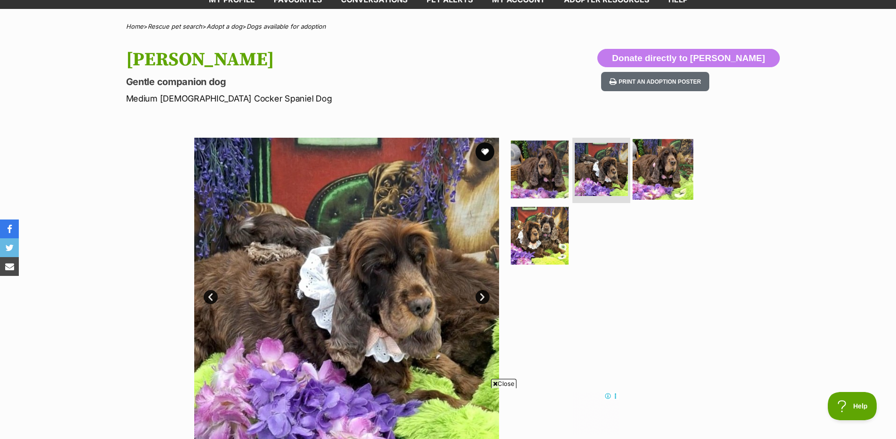
click at [650, 175] on img at bounding box center [663, 169] width 61 height 61
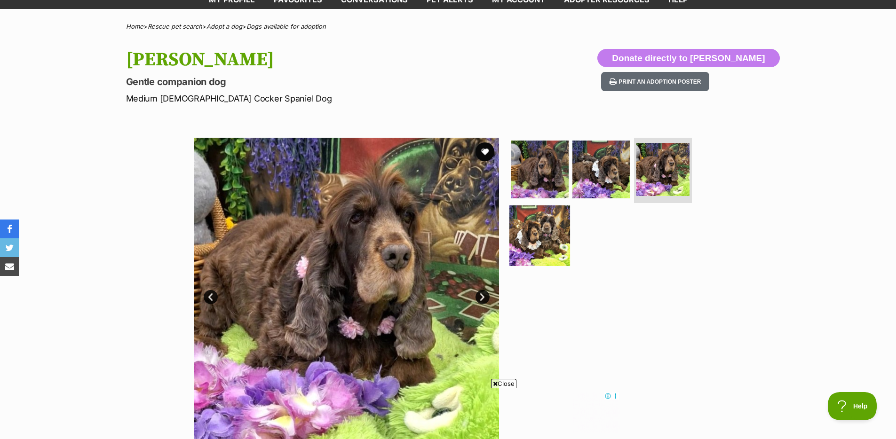
click at [555, 219] on img at bounding box center [539, 236] width 61 height 61
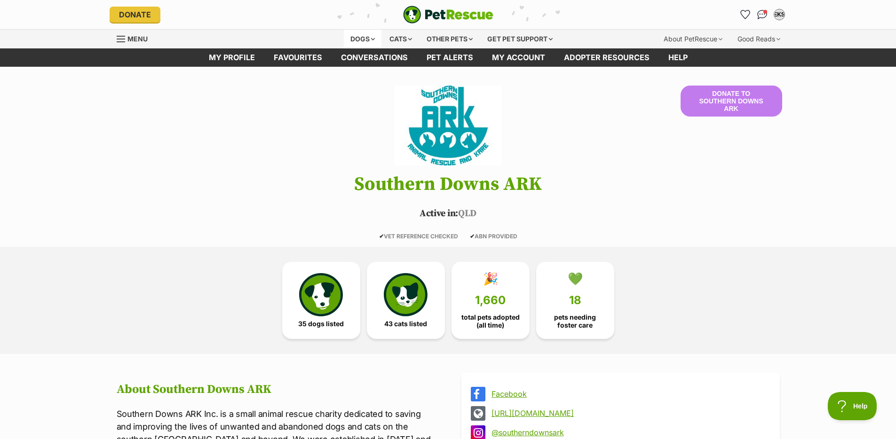
click at [352, 39] on div "Dogs" at bounding box center [363, 39] width 38 height 19
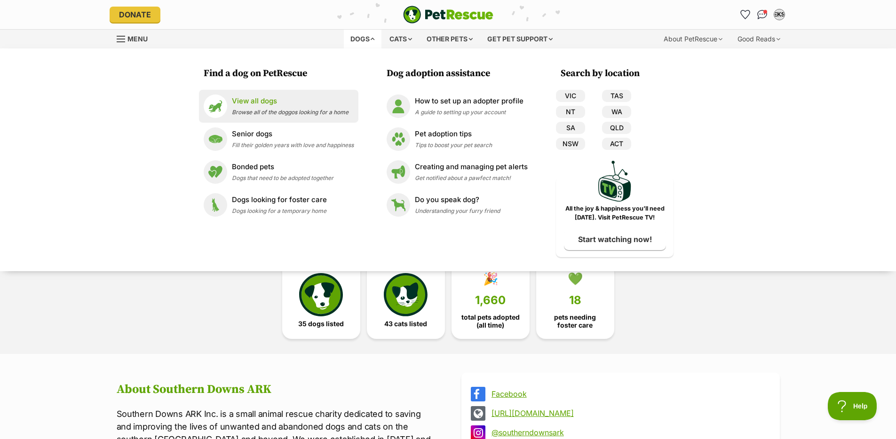
click at [289, 100] on p "View all dogs" at bounding box center [290, 101] width 117 height 11
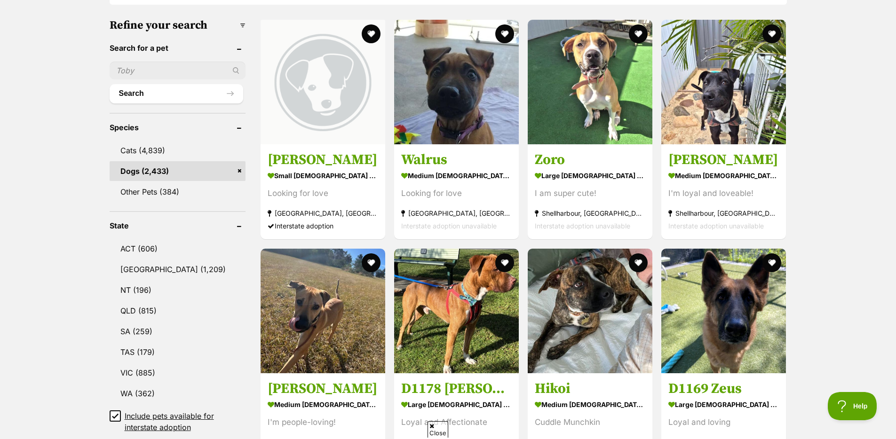
scroll to position [468, 0]
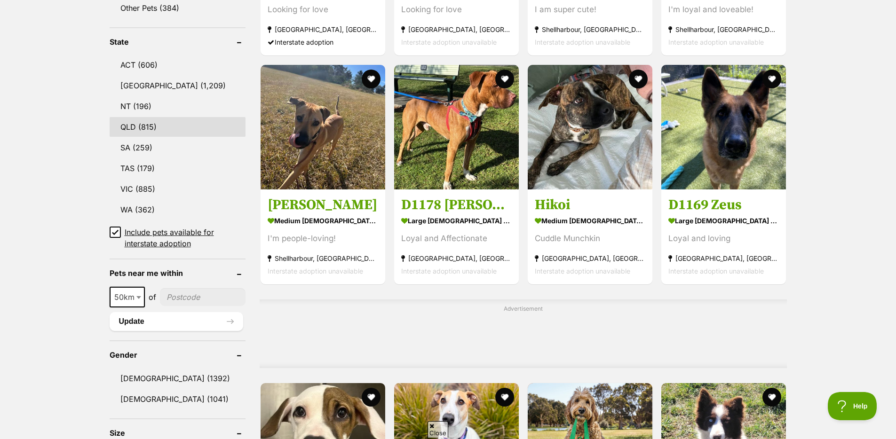
click at [173, 132] on link "QLD (815)" at bounding box center [178, 127] width 136 height 20
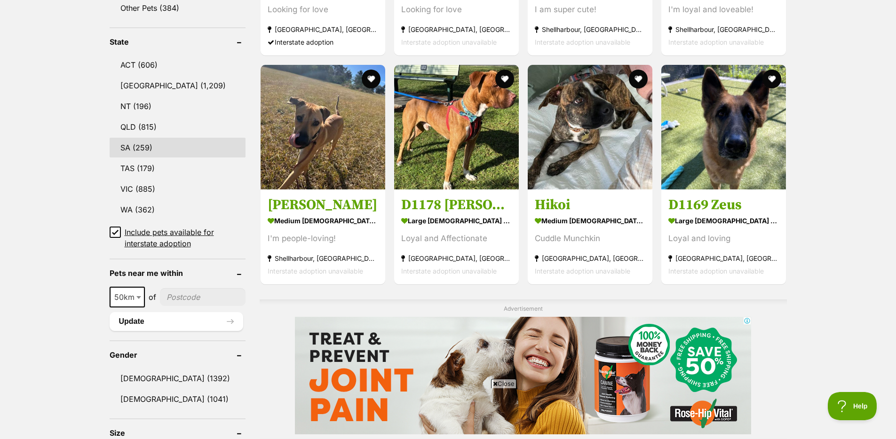
scroll to position [0, 0]
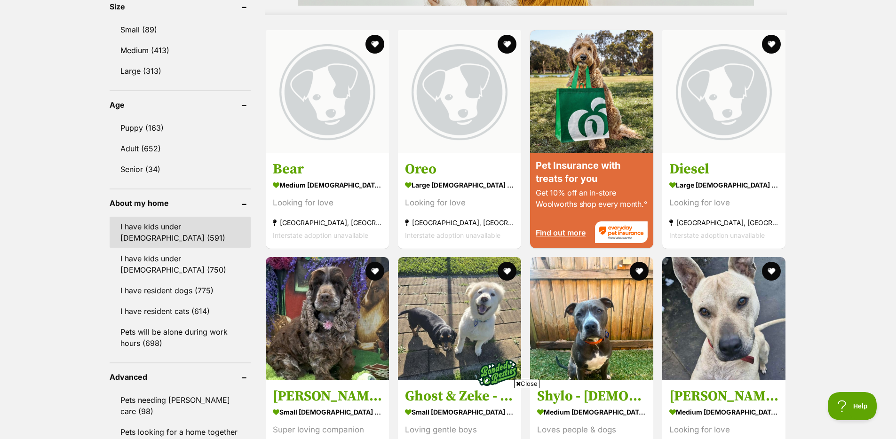
click at [209, 237] on link "I have kids under 5 years old (591)" at bounding box center [180, 232] width 141 height 31
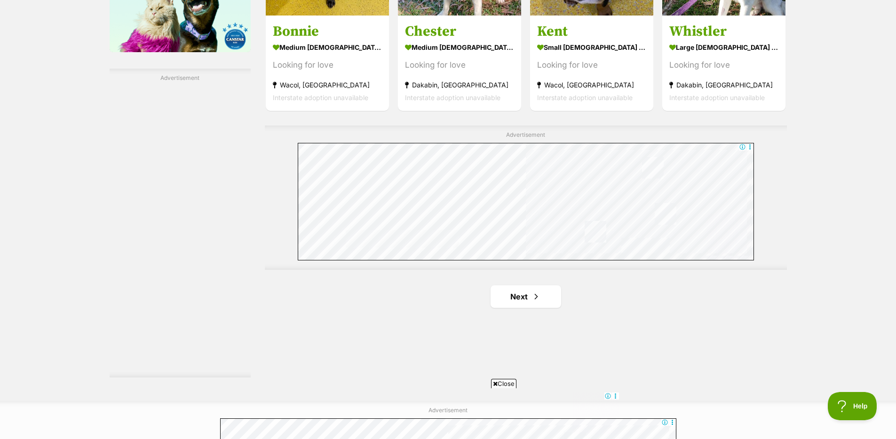
scroll to position [1601, 0]
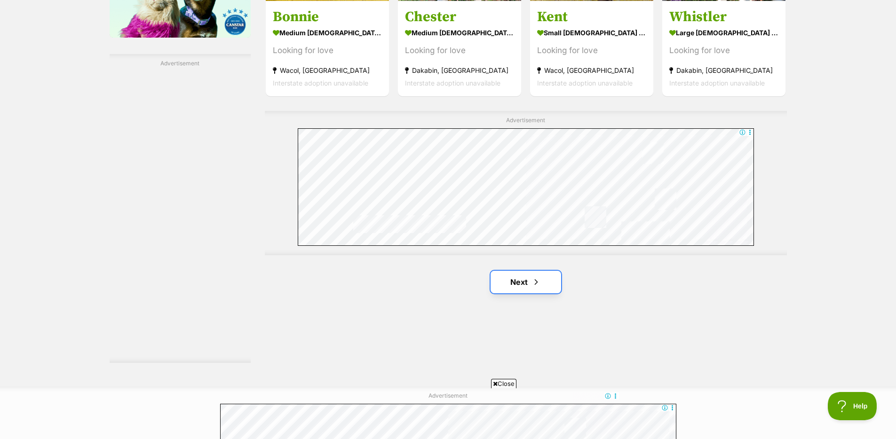
click at [545, 285] on link "Next" at bounding box center [526, 282] width 71 height 23
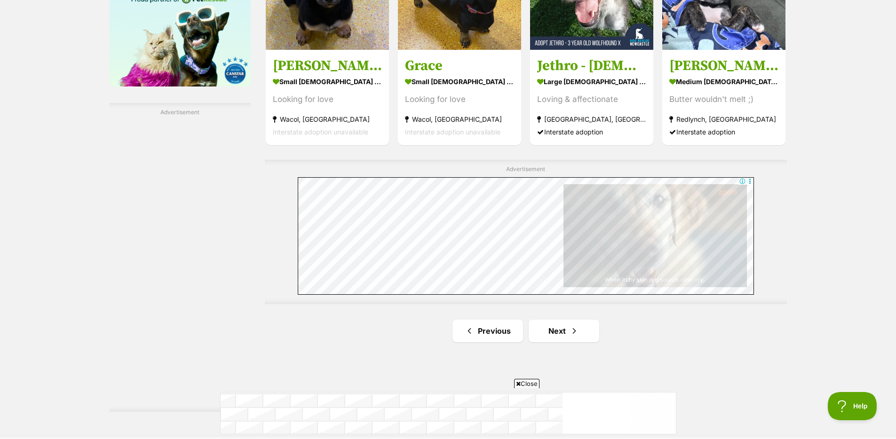
scroll to position [1680, 0]
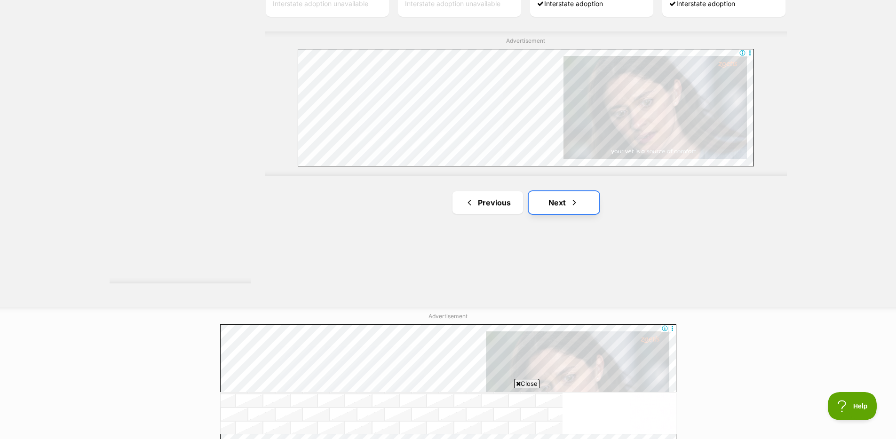
drag, startPoint x: 568, startPoint y: 208, endPoint x: 577, endPoint y: 209, distance: 9.0
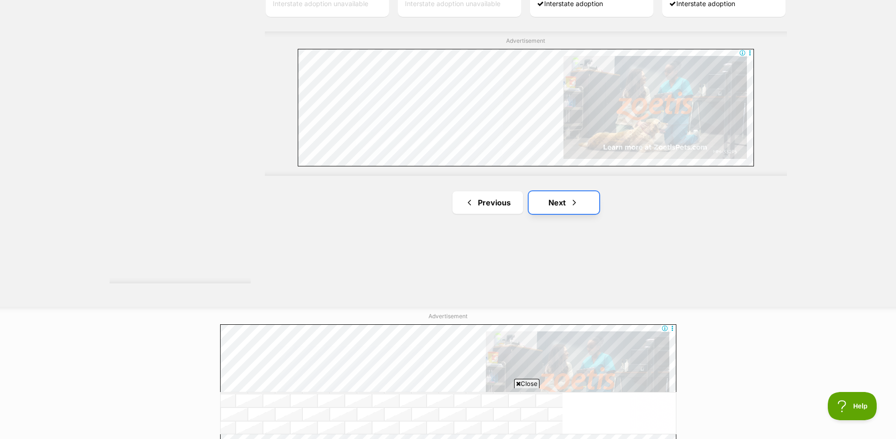
click at [568, 208] on link "Next" at bounding box center [564, 202] width 71 height 23
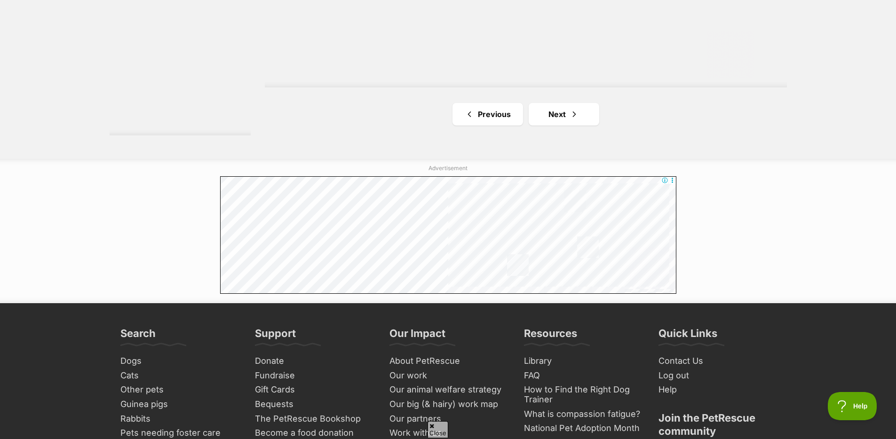
scroll to position [1829, 0]
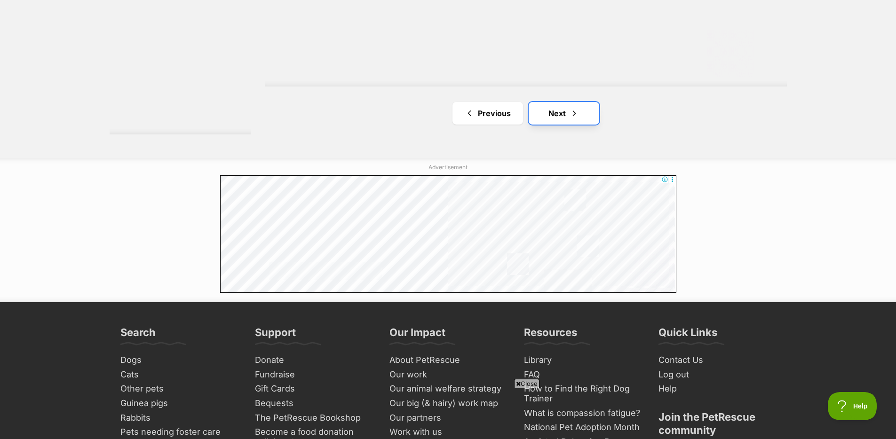
click at [539, 111] on link "Next" at bounding box center [564, 113] width 71 height 23
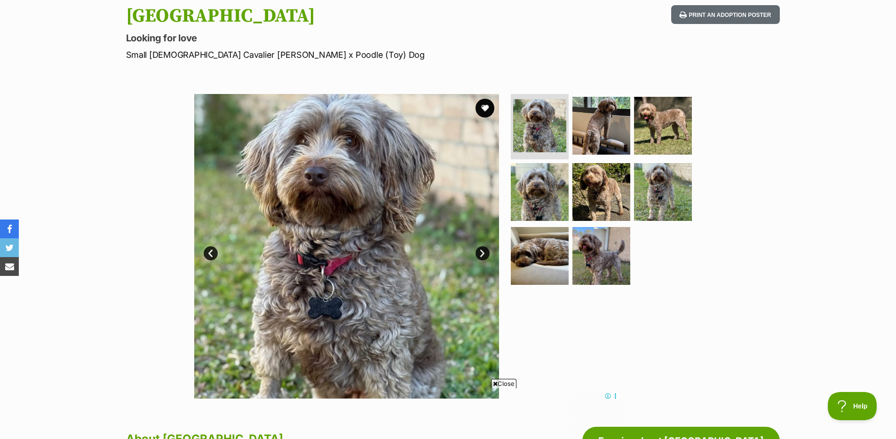
scroll to position [104, 0]
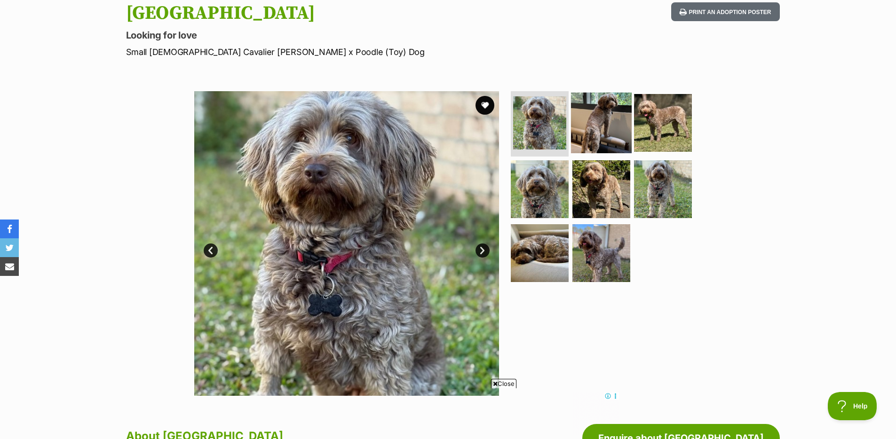
click at [614, 114] on img at bounding box center [601, 122] width 61 height 61
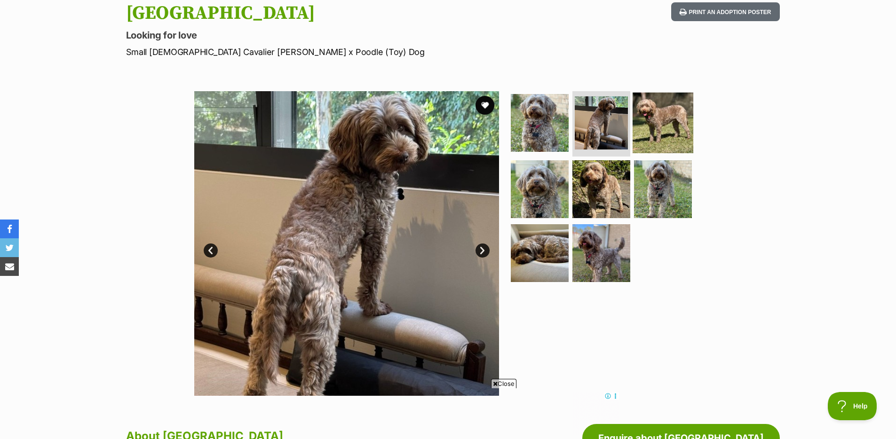
click at [638, 118] on img at bounding box center [663, 122] width 61 height 61
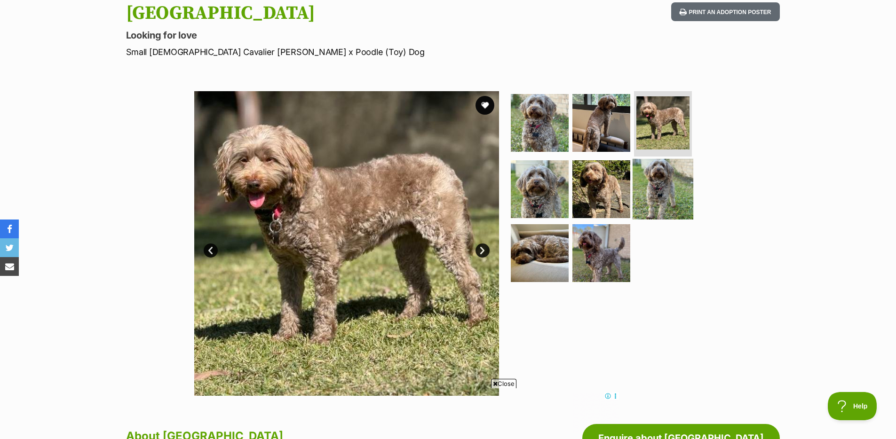
click at [667, 204] on img at bounding box center [663, 189] width 61 height 61
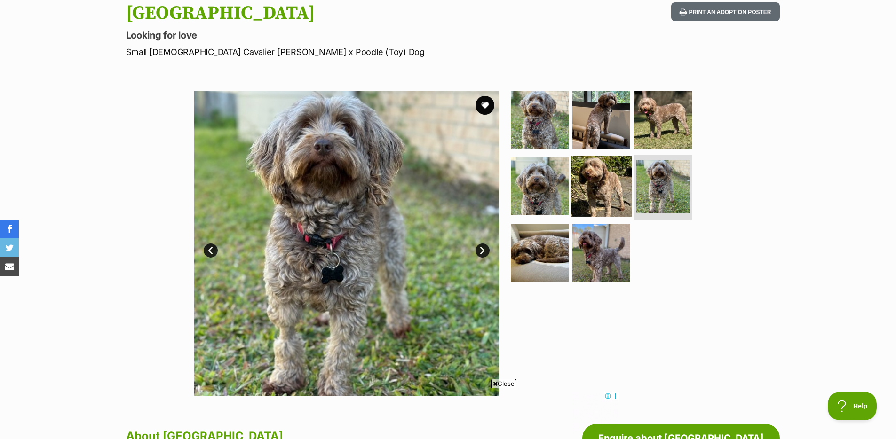
click at [594, 190] on img at bounding box center [601, 186] width 61 height 61
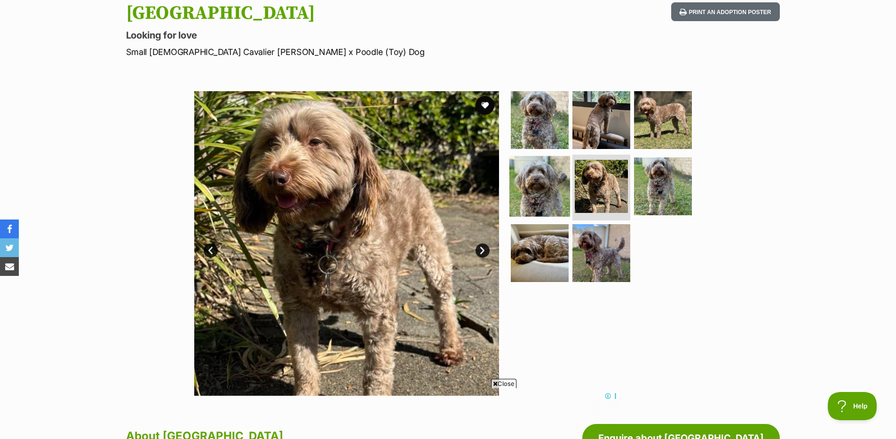
click at [528, 186] on img at bounding box center [539, 186] width 61 height 61
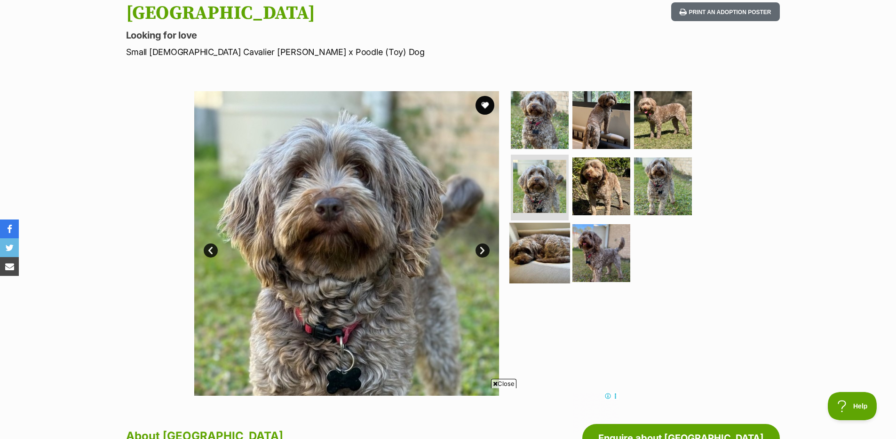
click at [552, 252] on img at bounding box center [539, 253] width 61 height 61
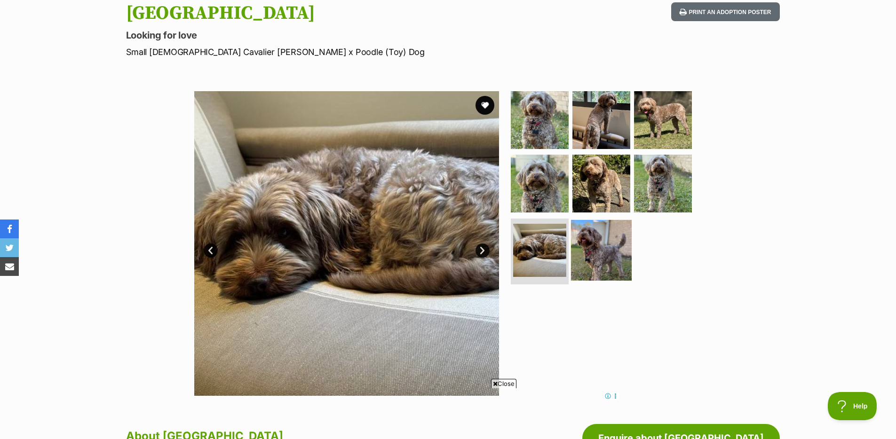
click at [610, 254] on img at bounding box center [601, 250] width 61 height 61
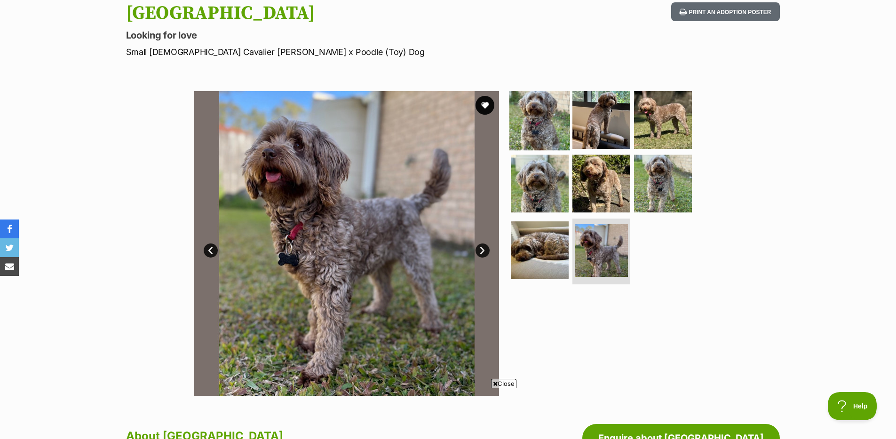
click at [542, 108] on img at bounding box center [539, 119] width 61 height 61
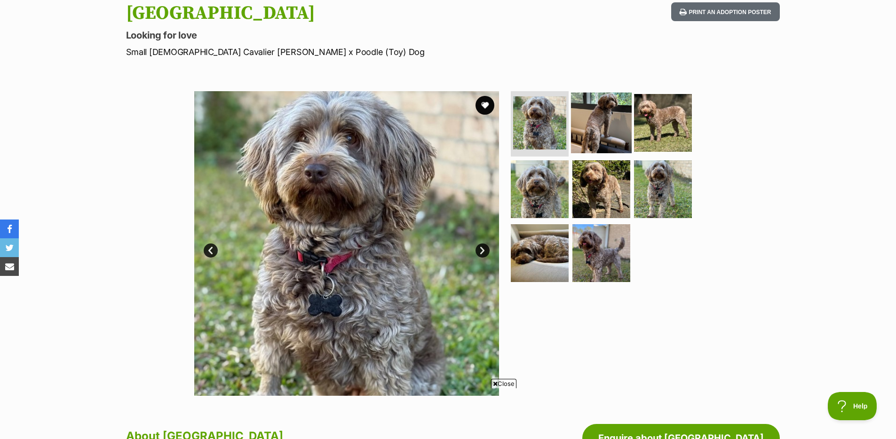
click at [597, 125] on img at bounding box center [601, 122] width 61 height 61
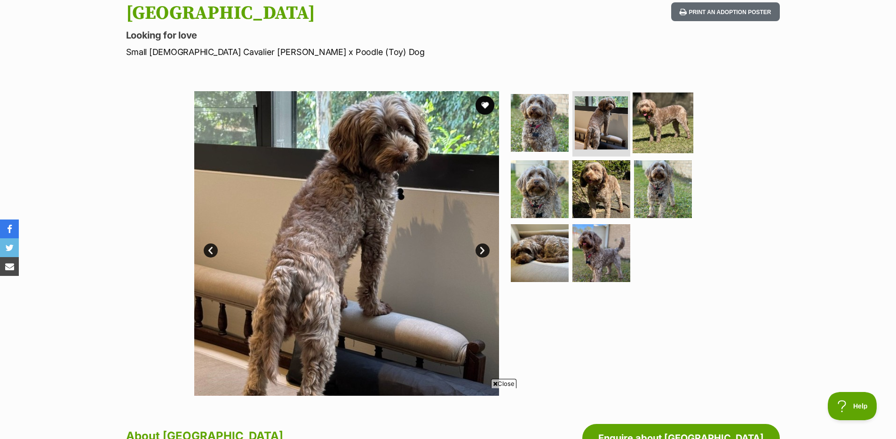
click at [642, 129] on img at bounding box center [663, 122] width 61 height 61
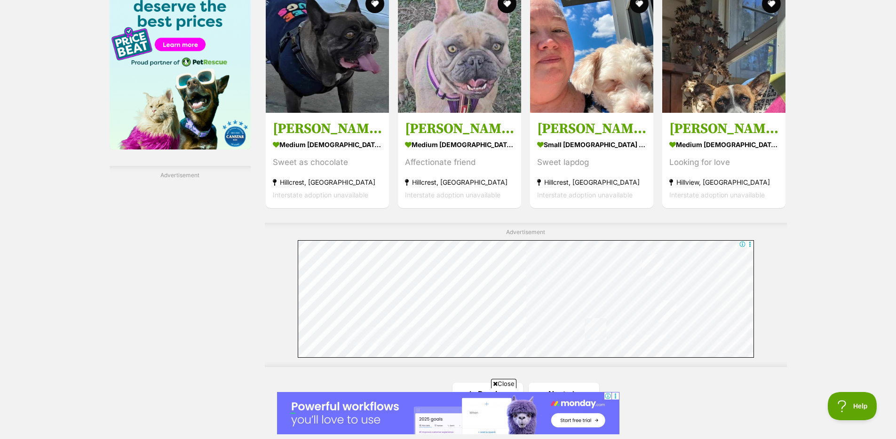
scroll to position [1665, 0]
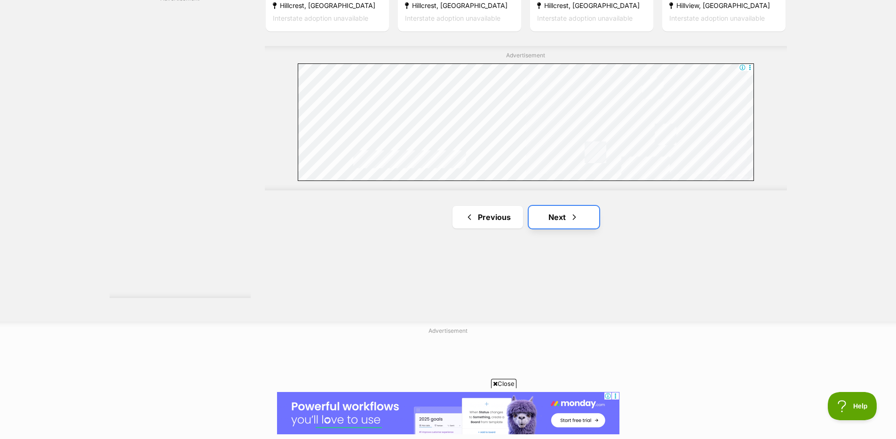
click at [589, 225] on link "Next" at bounding box center [564, 217] width 71 height 23
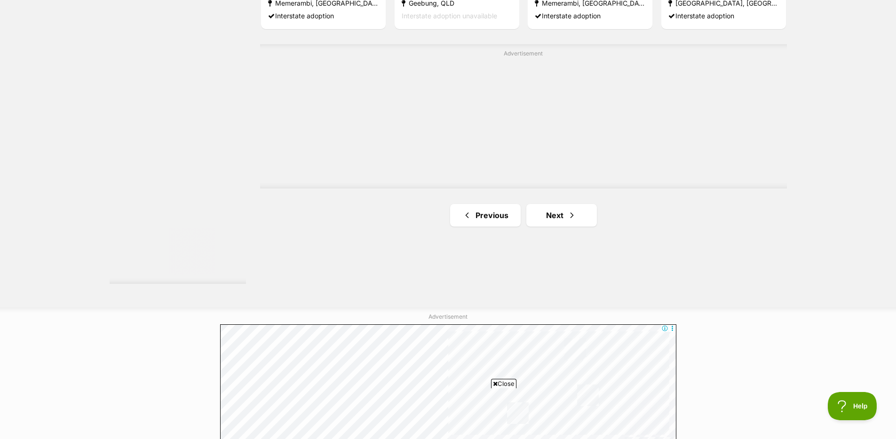
scroll to position [1689, 0]
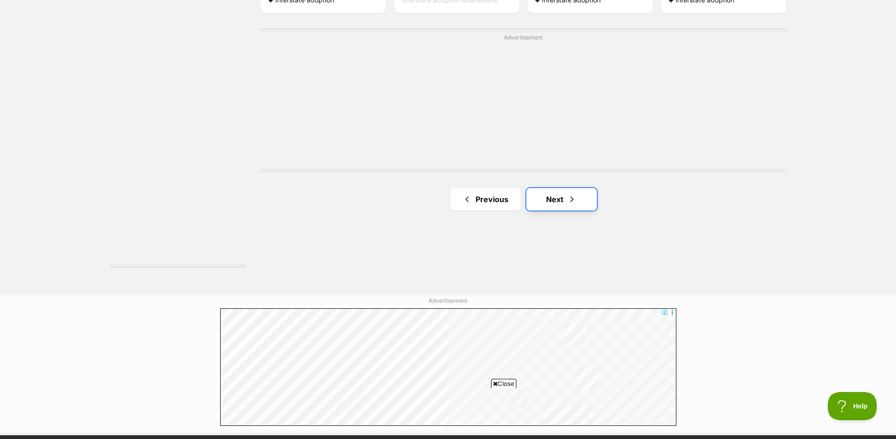
click at [552, 210] on link "Next" at bounding box center [561, 199] width 71 height 23
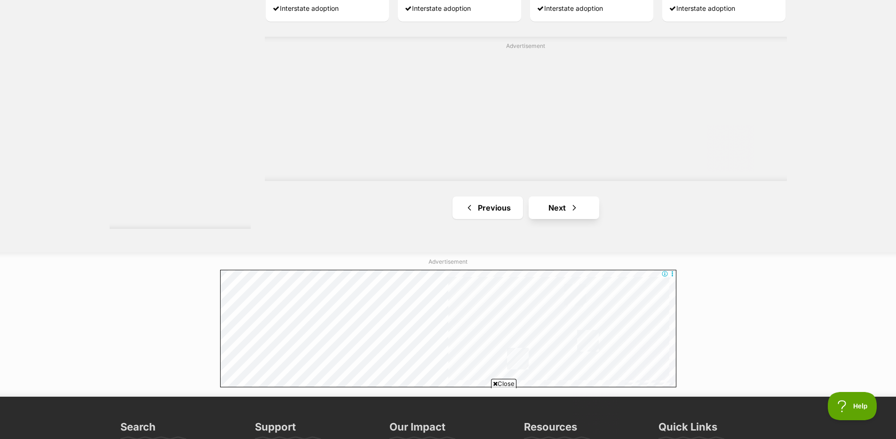
scroll to position [1743, 0]
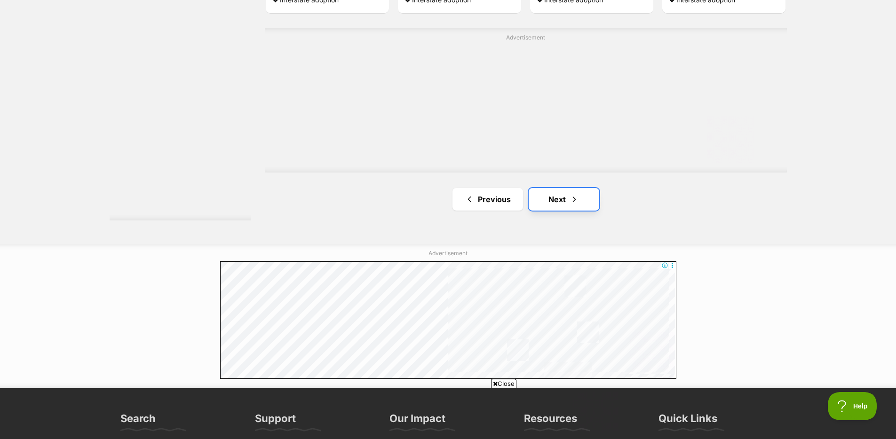
click at [582, 199] on link "Next" at bounding box center [564, 199] width 71 height 23
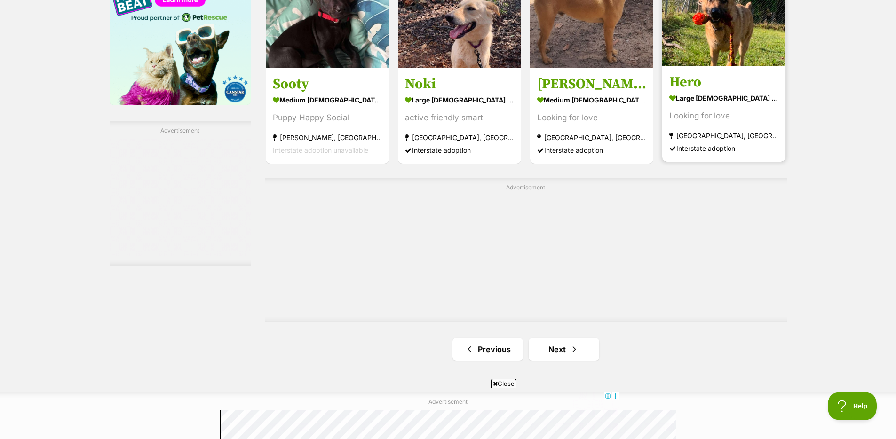
scroll to position [1678, 0]
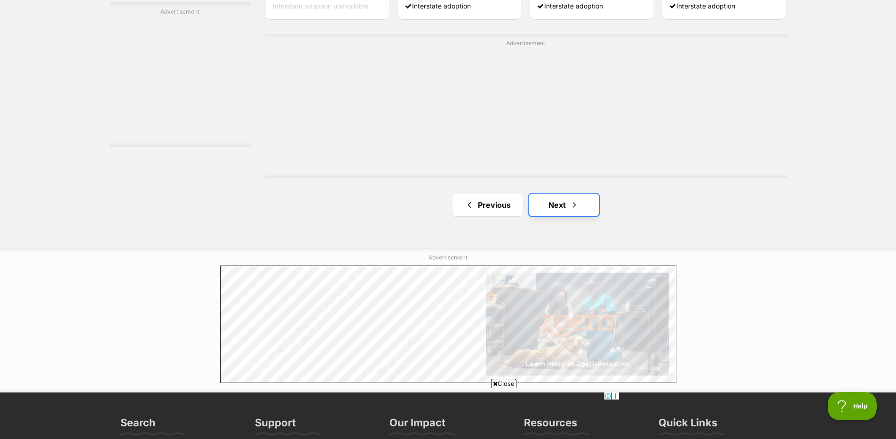
click at [576, 207] on span "Next page" at bounding box center [574, 204] width 9 height 11
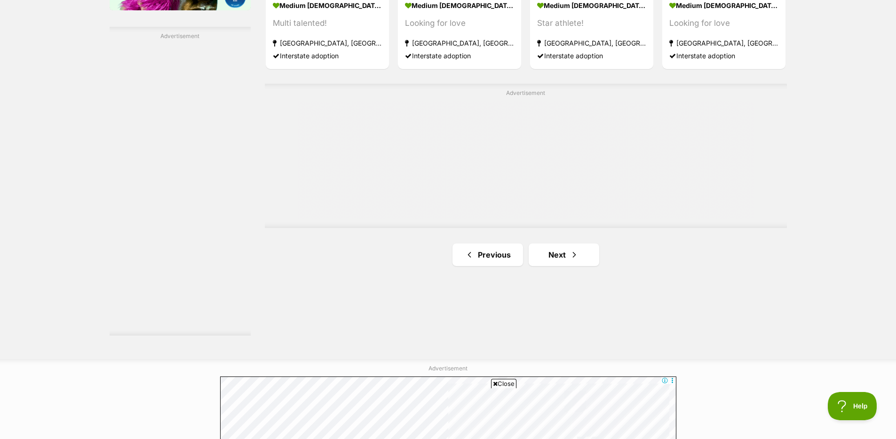
scroll to position [1652, 0]
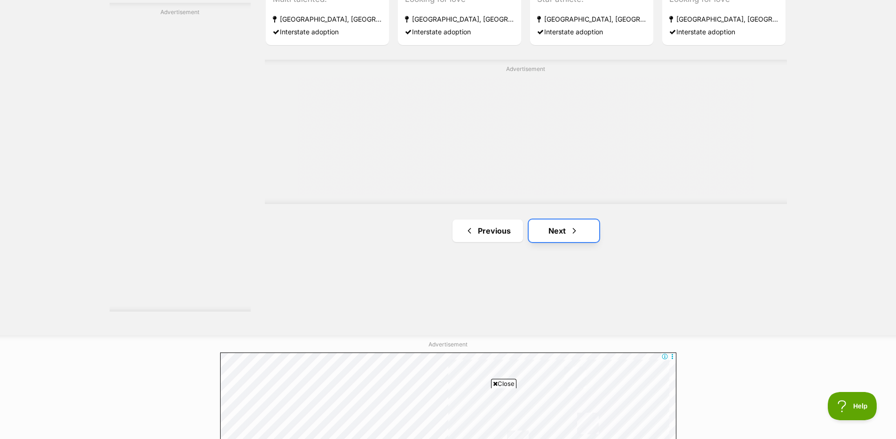
click at [563, 240] on link "Next" at bounding box center [564, 231] width 71 height 23
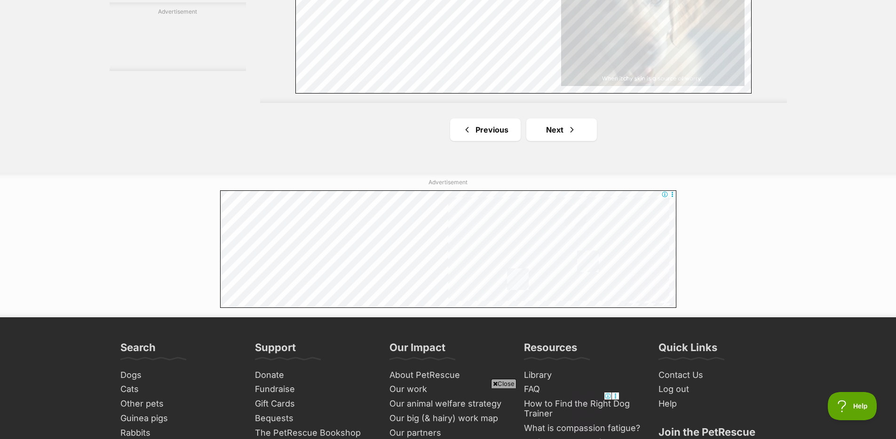
scroll to position [1916, 0]
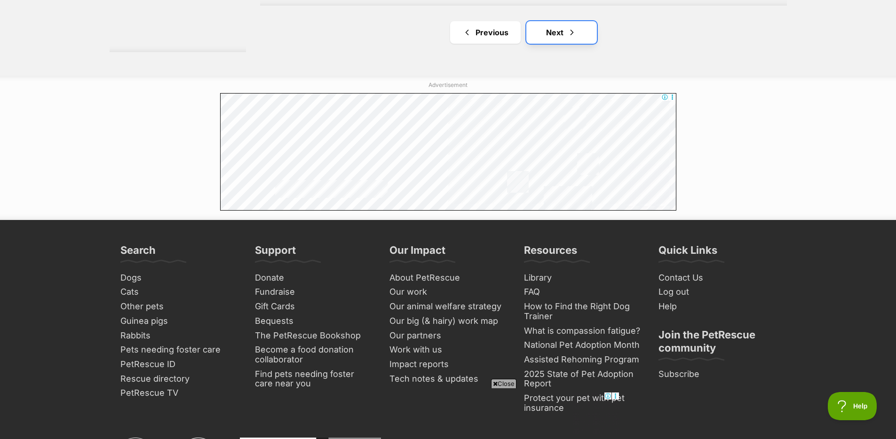
click at [567, 44] on link "Next" at bounding box center [561, 32] width 71 height 23
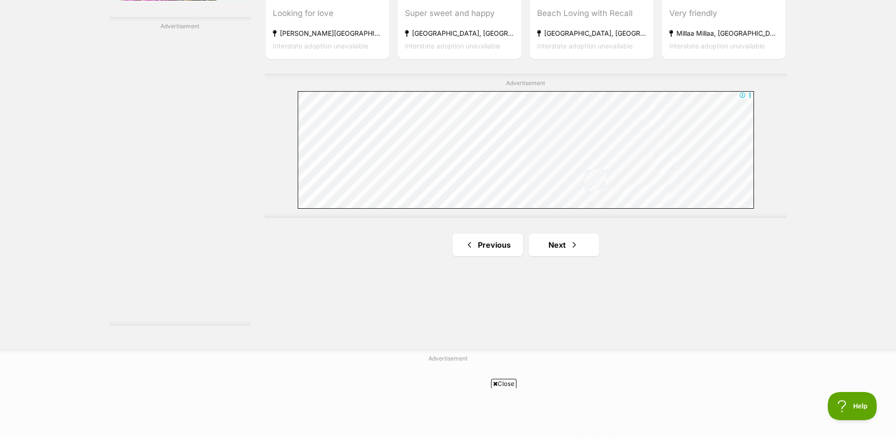
scroll to position [1659, 0]
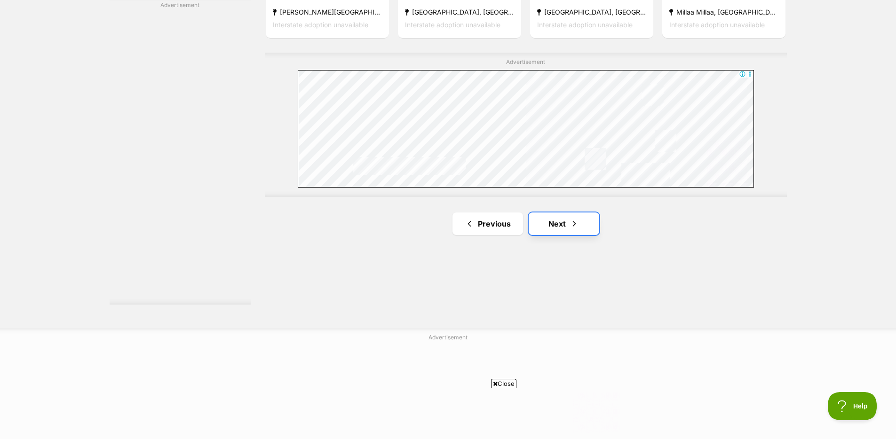
click at [530, 224] on link "Next" at bounding box center [564, 224] width 71 height 23
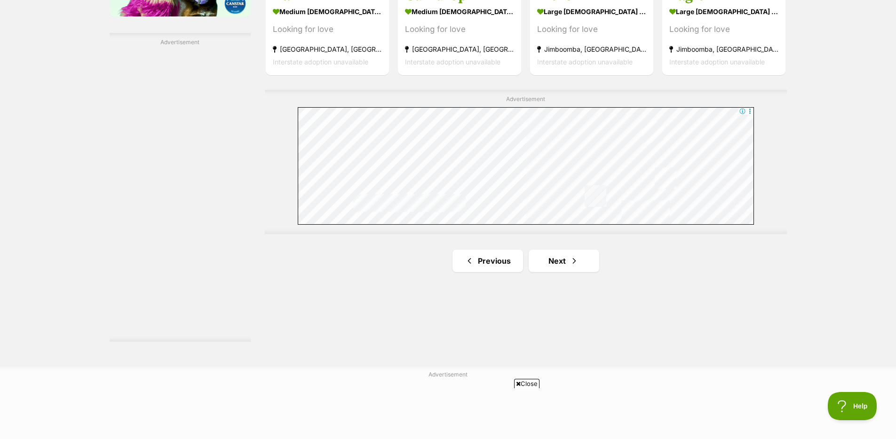
scroll to position [1685, 0]
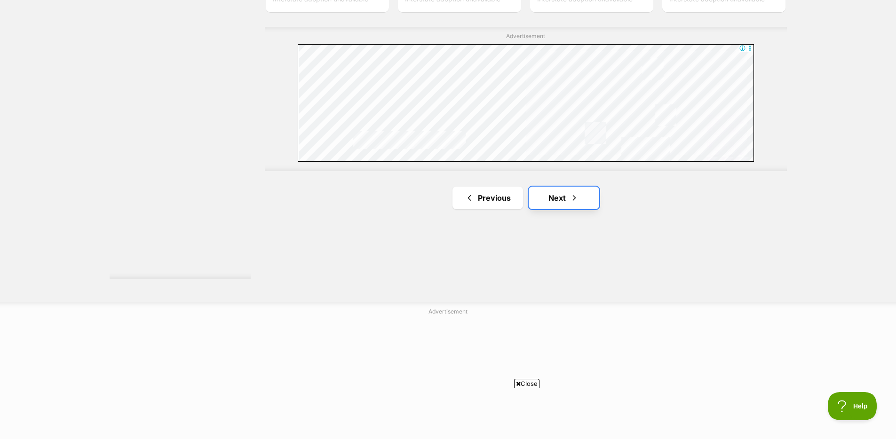
click at [558, 194] on link "Next" at bounding box center [564, 198] width 71 height 23
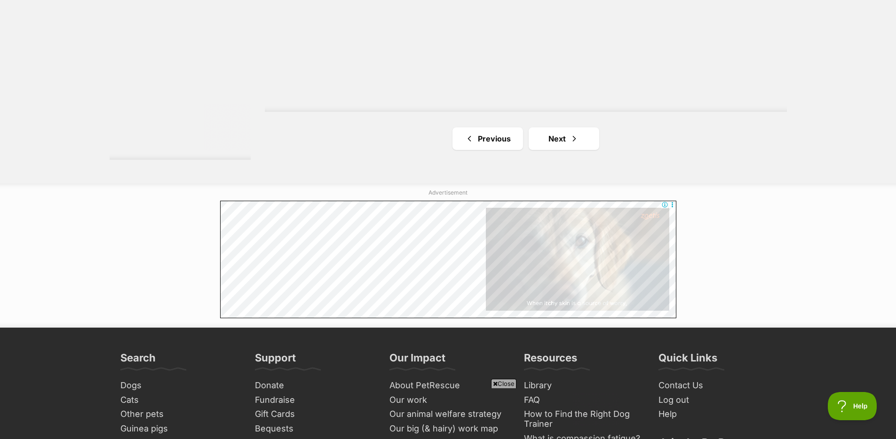
scroll to position [1850, 0]
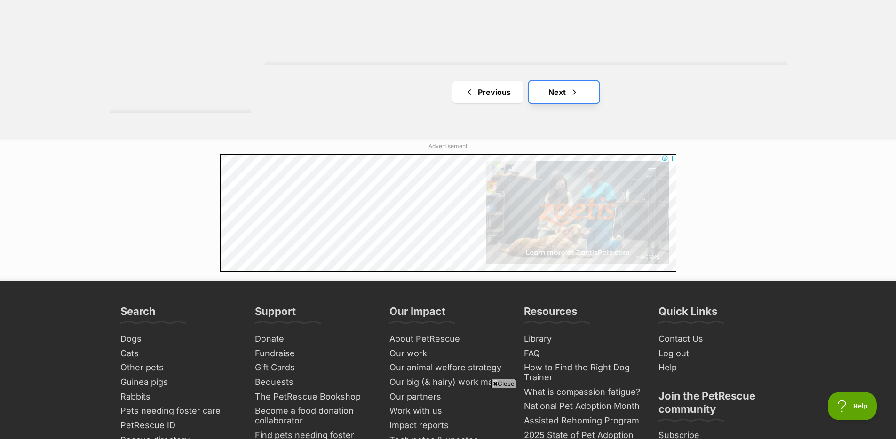
click at [557, 84] on link "Next" at bounding box center [564, 92] width 71 height 23
